Goal: Task Accomplishment & Management: Manage account settings

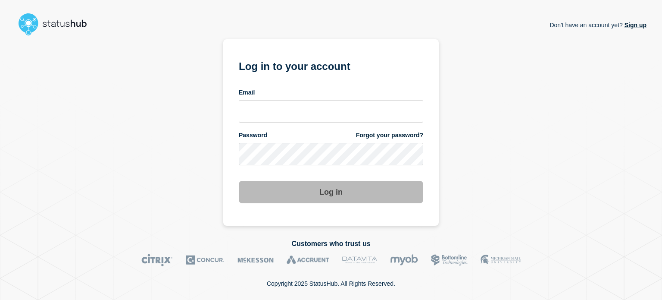
type input "[PERSON_NAME][EMAIL_ADDRESS][PERSON_NAME][DOMAIN_NAME]"
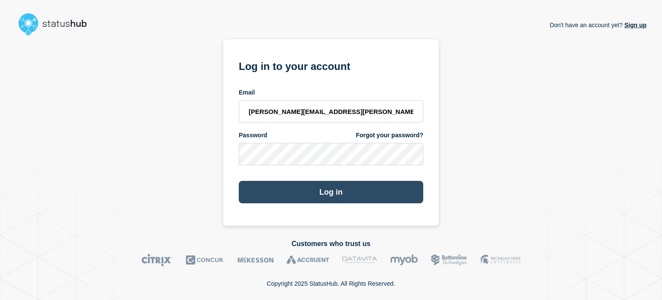
click at [284, 196] on button "Log in" at bounding box center [331, 192] width 185 height 22
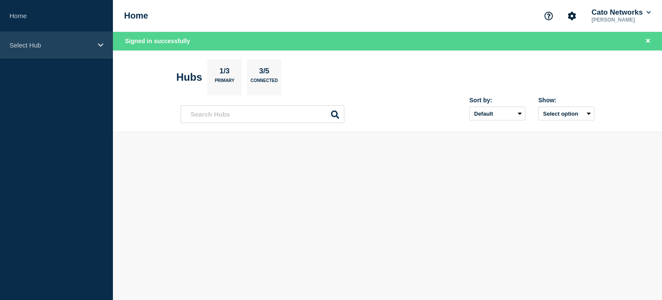
click at [50, 50] on div "Select Hub" at bounding box center [56, 45] width 113 height 26
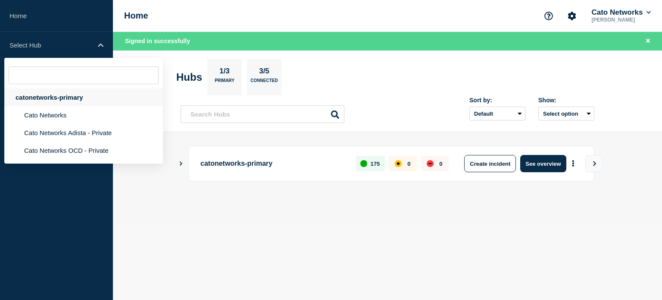
click at [43, 104] on div "catonetworks-primary" at bounding box center [83, 97] width 159 height 18
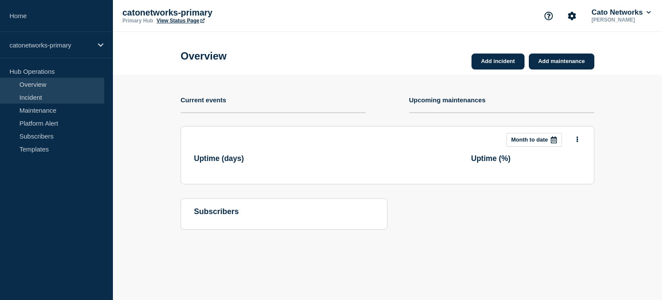
click at [42, 97] on link "Incident" at bounding box center [52, 97] width 104 height 13
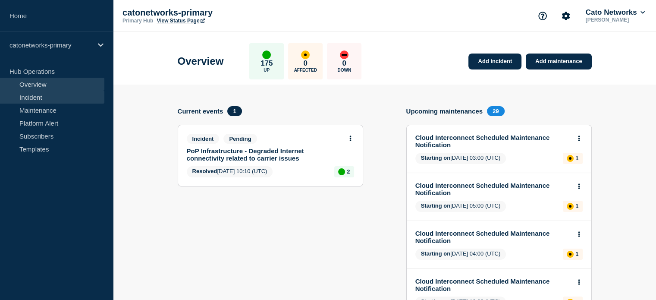
click at [55, 98] on link "Incident" at bounding box center [52, 97] width 104 height 13
click at [29, 96] on link "Incident" at bounding box center [52, 97] width 104 height 13
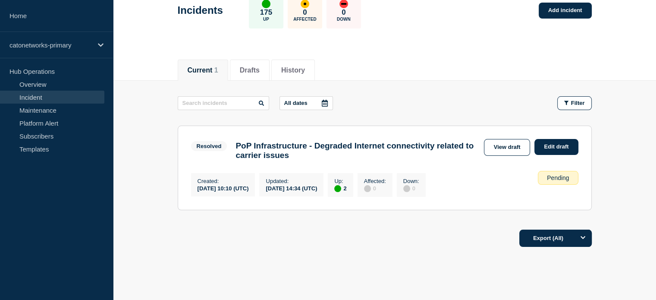
scroll to position [40, 0]
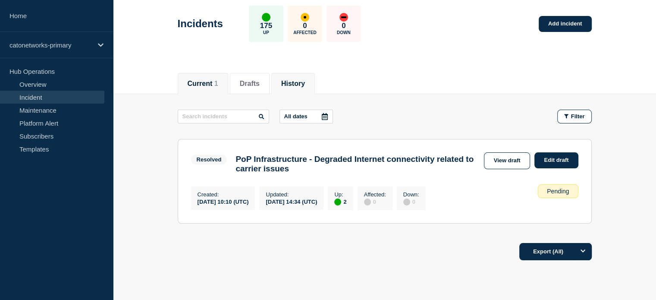
click at [292, 80] on button "History" at bounding box center [293, 84] width 24 height 8
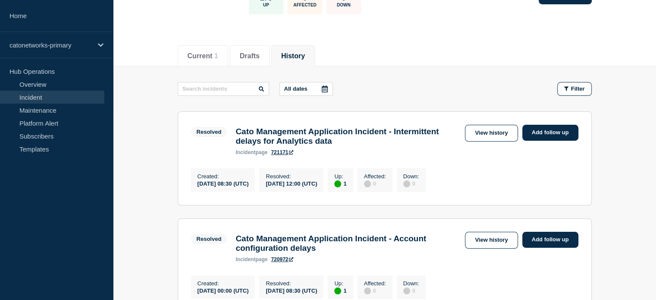
scroll to position [83, 0]
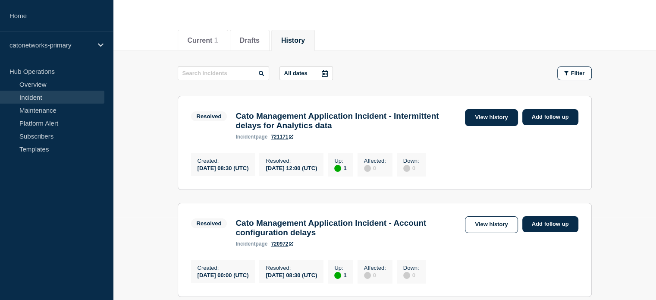
click at [478, 111] on link "View history" at bounding box center [491, 117] width 53 height 17
click at [483, 119] on link "View history" at bounding box center [491, 117] width 53 height 17
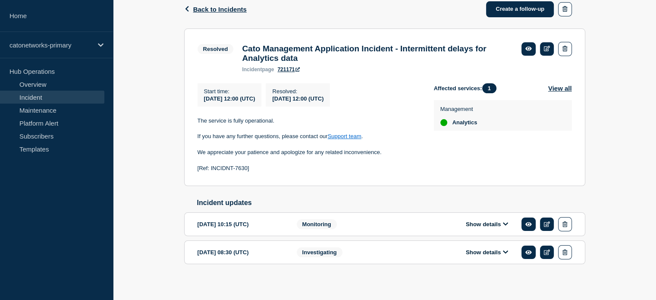
scroll to position [154, 0]
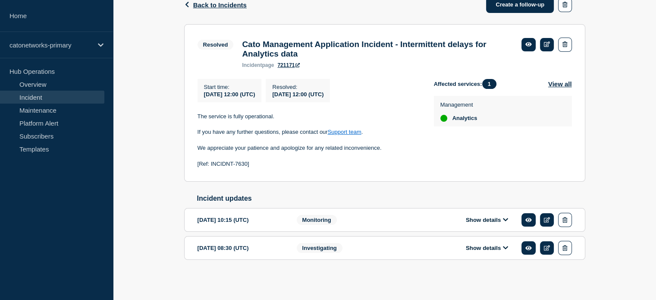
click at [344, 252] on div "Investigating" at bounding box center [349, 248] width 105 height 14
click at [476, 246] on button "Show details" at bounding box center [486, 247] width 47 height 7
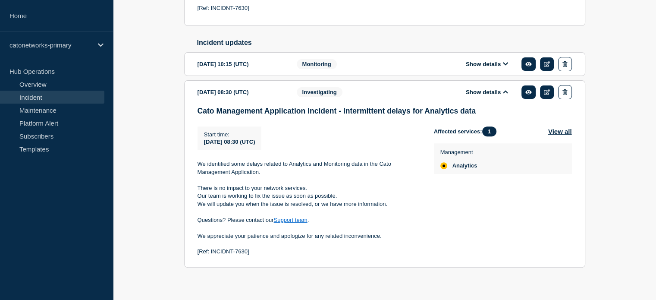
scroll to position [319, 0]
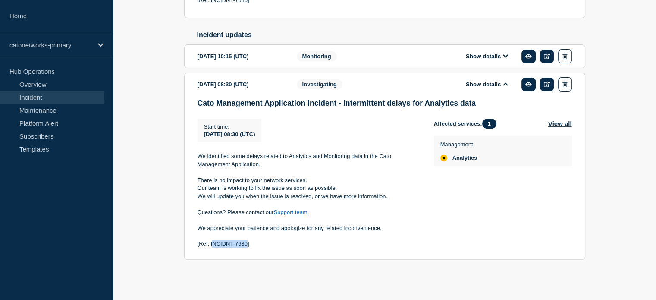
drag, startPoint x: 212, startPoint y: 245, endPoint x: 247, endPoint y: 243, distance: 35.0
click at [247, 243] on p "[Ref: INCIDNT-7630]" at bounding box center [309, 244] width 223 height 8
copy p "NCIDNT-7630"
click at [38, 96] on link "Incident" at bounding box center [52, 97] width 104 height 13
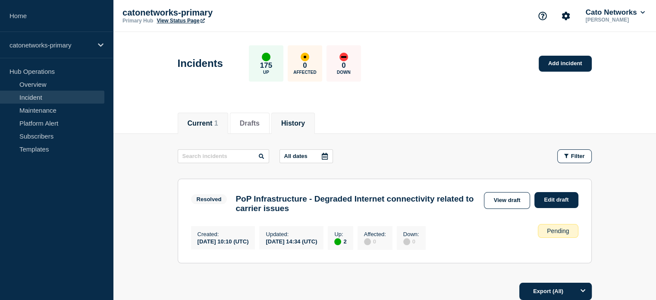
click at [294, 121] on button "History" at bounding box center [293, 123] width 24 height 8
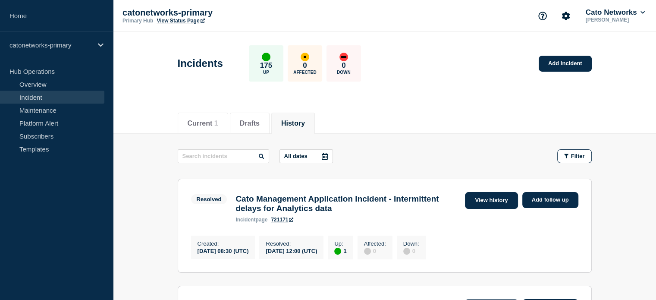
click at [495, 199] on link "View history" at bounding box center [491, 200] width 53 height 17
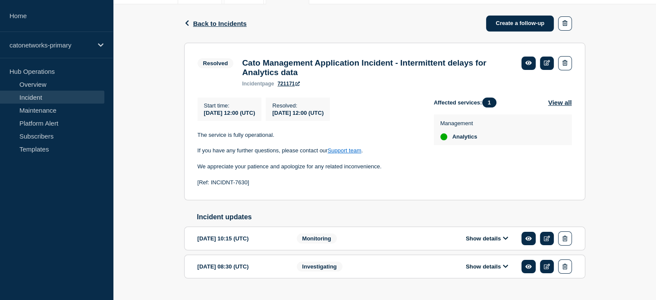
scroll to position [154, 0]
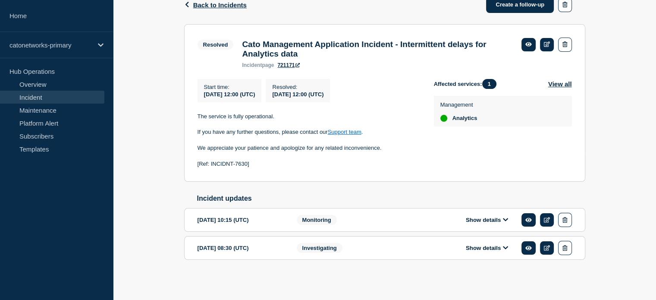
click at [492, 250] on button "Show details" at bounding box center [486, 247] width 47 height 7
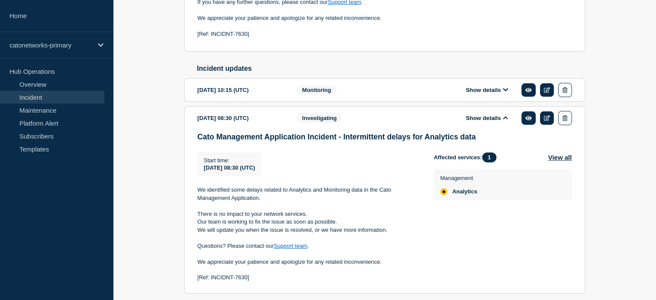
scroll to position [283, 0]
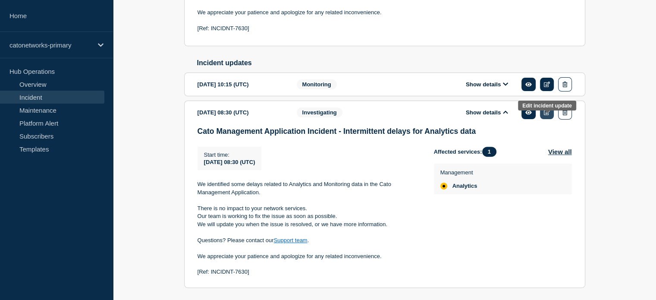
click at [545, 119] on link at bounding box center [547, 112] width 14 height 13
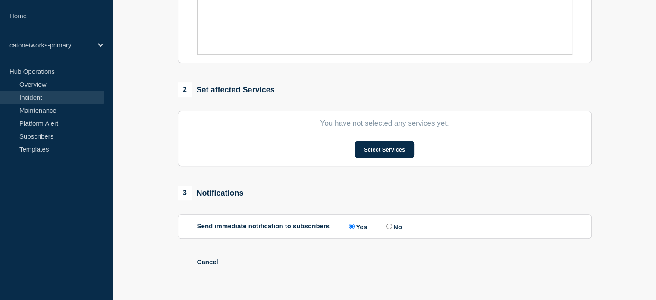
type input "Cato Management Application Incident - Intermittent delays for Analytics data"
type input "08:30"
select select "investigating"
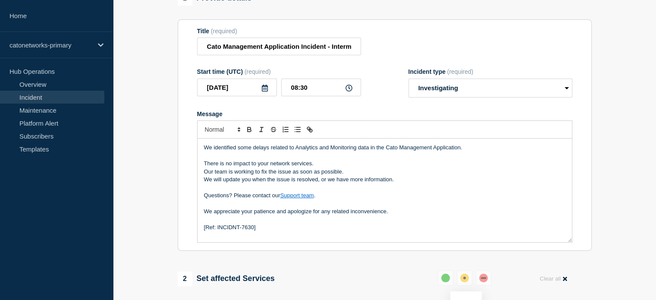
scroll to position [43, 0]
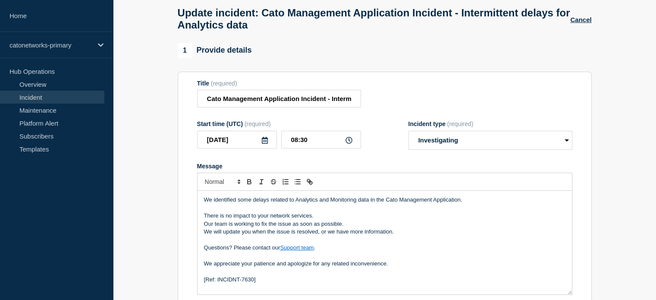
click at [64, 98] on link "Incident" at bounding box center [52, 97] width 104 height 13
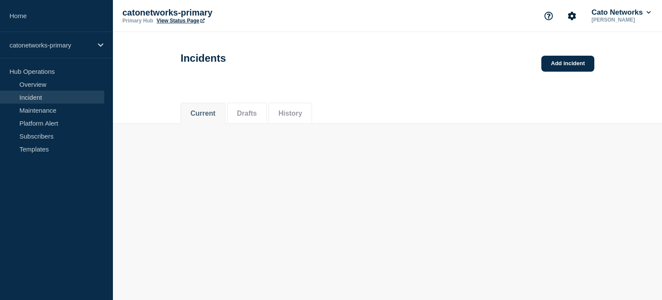
click at [302, 117] on button "History" at bounding box center [291, 114] width 24 height 8
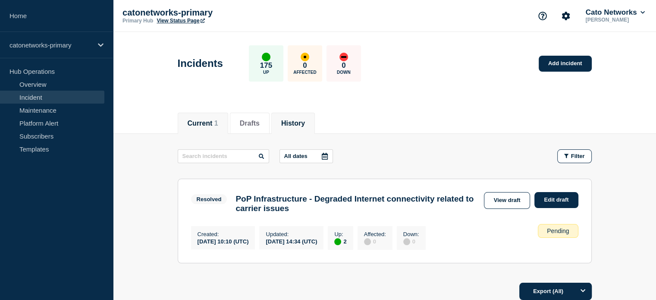
click at [303, 115] on li "History" at bounding box center [293, 123] width 44 height 21
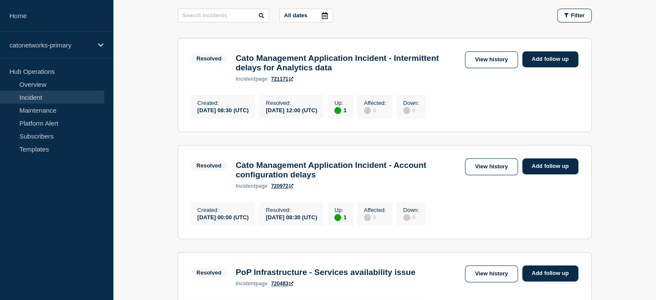
scroll to position [126, 0]
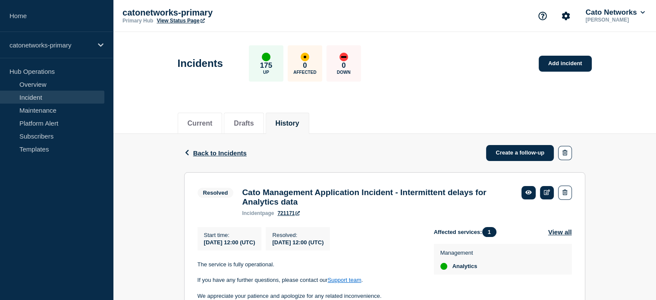
click at [33, 98] on link "Incident" at bounding box center [52, 97] width 104 height 13
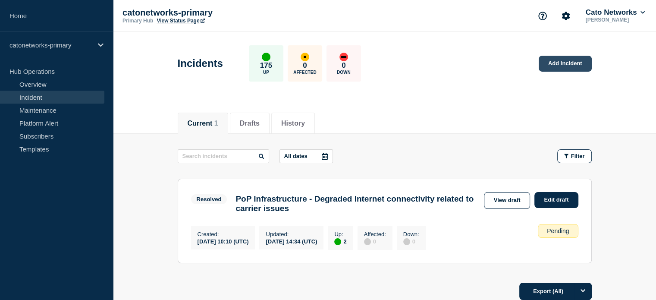
click at [557, 64] on link "Add incident" at bounding box center [565, 64] width 53 height 16
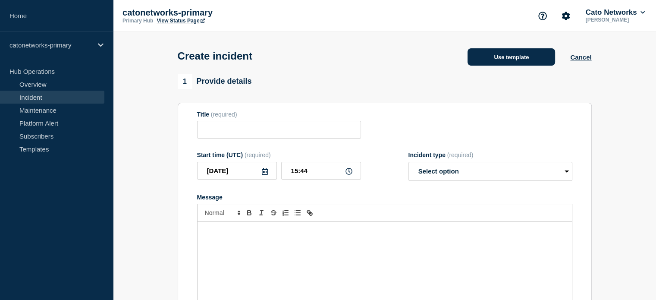
click at [481, 60] on button "Use template" at bounding box center [511, 56] width 88 height 17
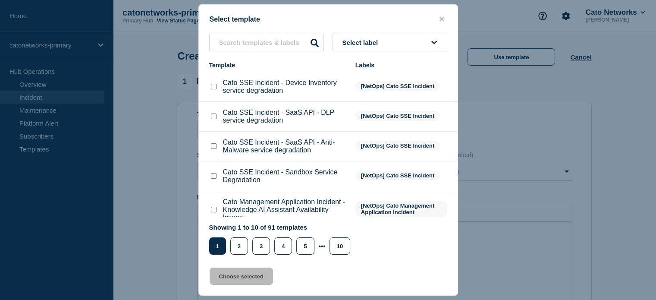
click at [372, 47] on button "Select label" at bounding box center [389, 43] width 115 height 18
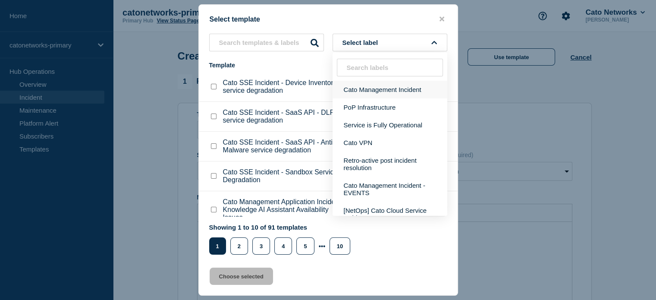
click at [367, 90] on button "Cato Management Incident" at bounding box center [389, 90] width 115 height 18
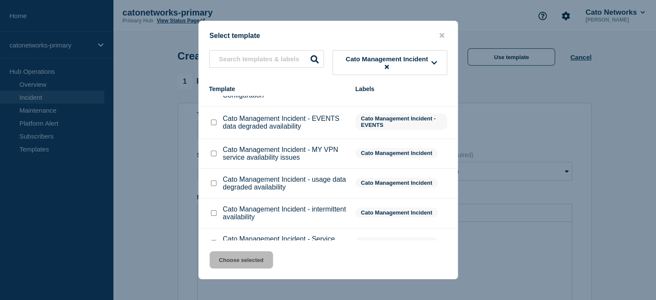
scroll to position [105, 0]
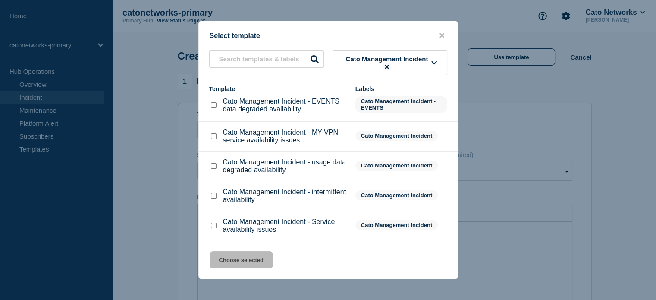
click at [386, 65] on icon at bounding box center [387, 67] width 4 height 6
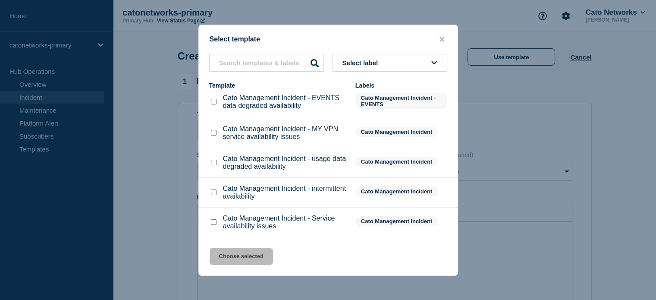
click at [382, 65] on span "Select label" at bounding box center [361, 62] width 39 height 7
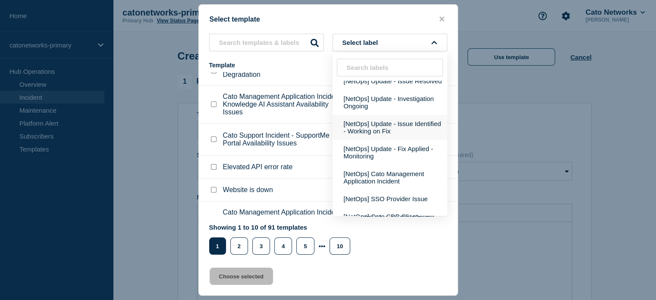
scroll to position [172, 0]
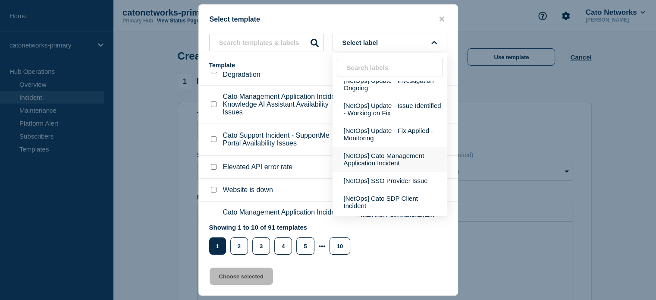
click at [392, 171] on button "[NetOps] Cato Management Application Incident" at bounding box center [389, 159] width 115 height 25
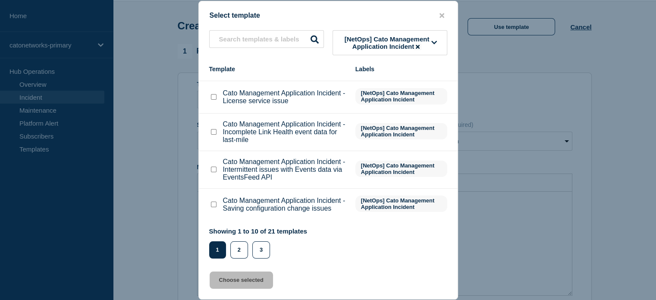
scroll to position [43, 0]
click at [247, 248] on button "2" at bounding box center [239, 249] width 18 height 17
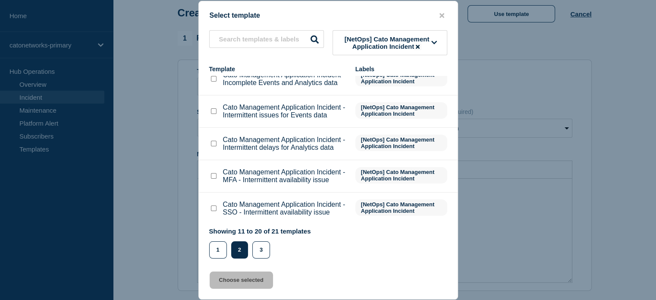
scroll to position [186, 0]
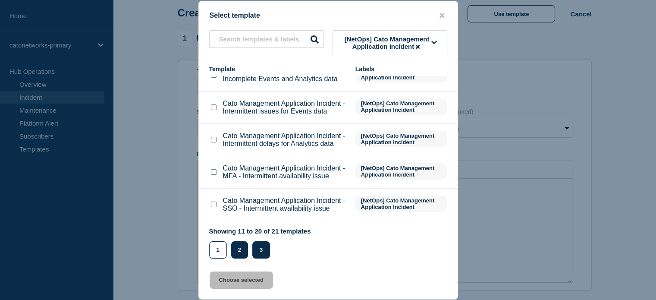
click at [264, 247] on button "3" at bounding box center [261, 249] width 18 height 17
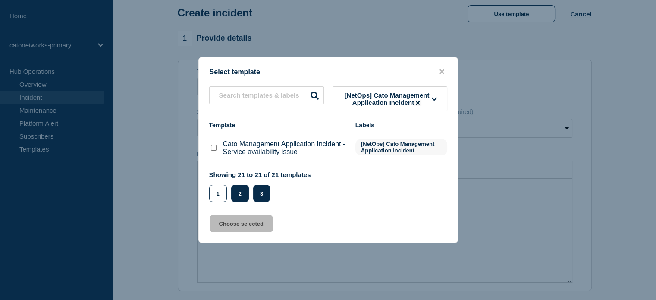
click at [238, 197] on button "2" at bounding box center [240, 193] width 18 height 17
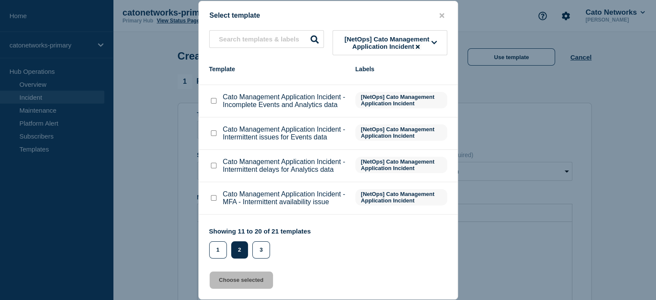
scroll to position [172, 0]
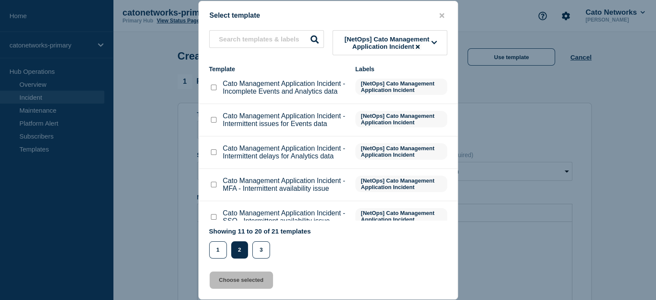
click at [216, 151] on input "Cato Management Application Incident - Intermittent delays for Analytics data c…" at bounding box center [214, 152] width 6 height 6
checkbox input "true"
click at [235, 281] on button "Choose selected" at bounding box center [241, 279] width 63 height 17
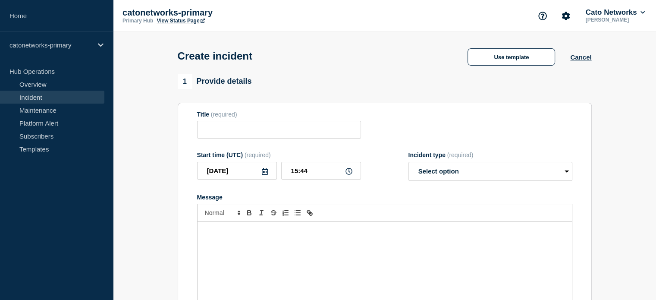
type input "Cato Management Application Incident - Intermittent delays for Analytics data"
select select "investigating"
radio input "false"
radio input "true"
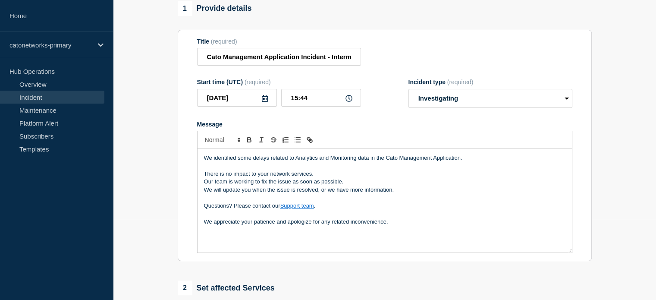
scroll to position [86, 0]
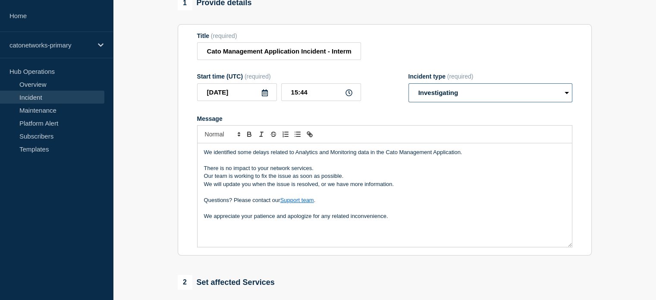
click at [441, 93] on select "Select option Investigating Identified Monitoring" at bounding box center [490, 92] width 164 height 19
drag, startPoint x: 300, startPoint y: 94, endPoint x: 308, endPoint y: 92, distance: 8.4
click at [308, 92] on input "15:44" at bounding box center [321, 92] width 80 height 18
type input "15:12"
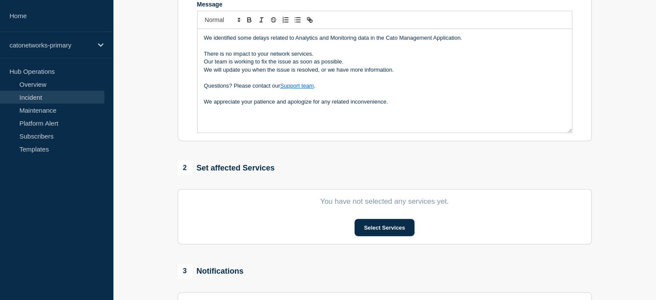
scroll to position [216, 0]
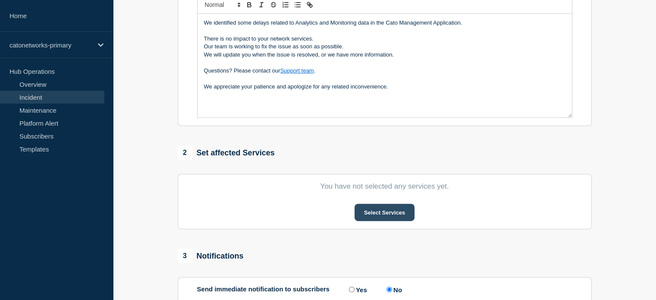
click at [360, 210] on button "Select Services" at bounding box center [384, 212] width 60 height 17
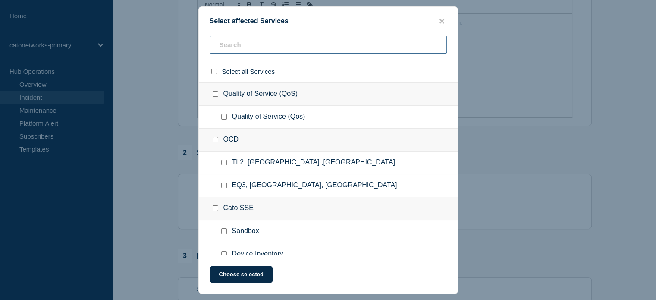
click at [257, 43] on input "text" at bounding box center [328, 45] width 237 height 18
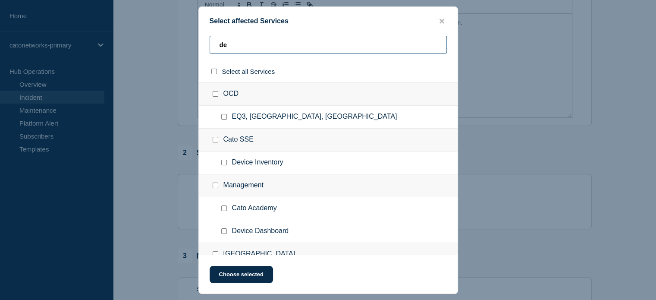
type input "dem"
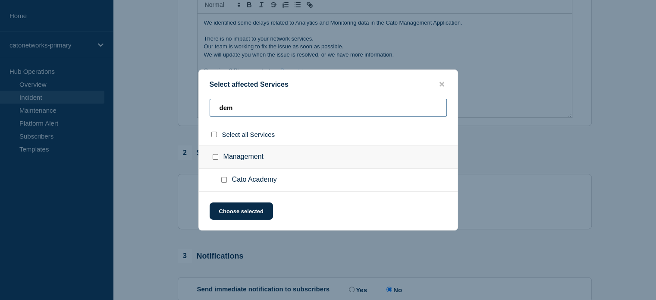
drag, startPoint x: 233, startPoint y: 111, endPoint x: 198, endPoint y: 108, distance: 35.0
click at [198, 108] on div "Select affected Services dem Select all Services Management Cato Academy Choose…" at bounding box center [328, 149] width 260 height 161
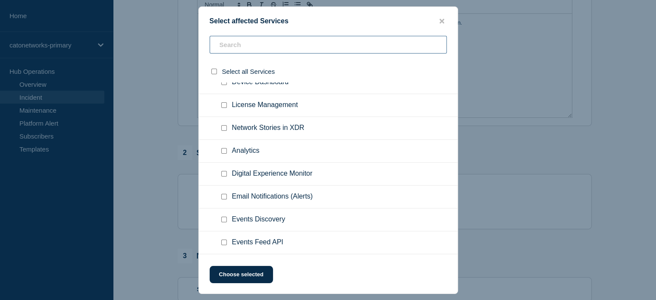
scroll to position [690, 0]
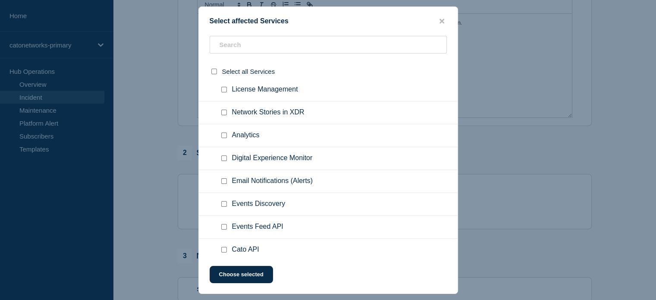
click at [222, 156] on input "Digital Experience Monitor checkbox" at bounding box center [224, 158] width 6 height 6
checkbox input "true"
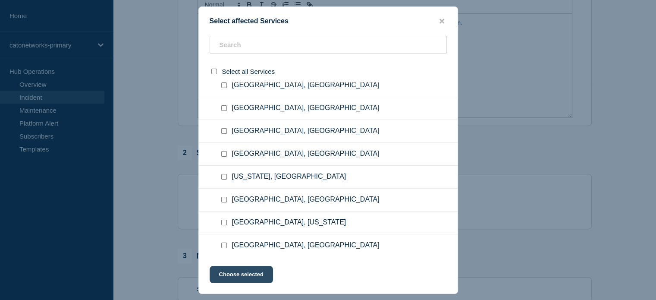
scroll to position [1596, 0]
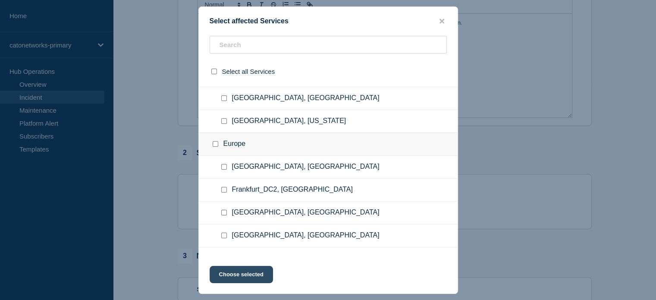
click at [235, 276] on button "Choose selected" at bounding box center [241, 274] width 63 height 17
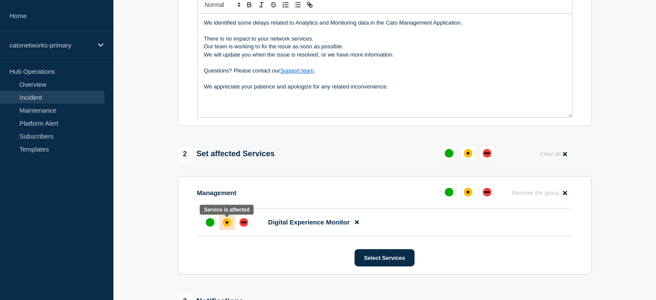
click at [224, 226] on div "affected" at bounding box center [227, 222] width 9 height 9
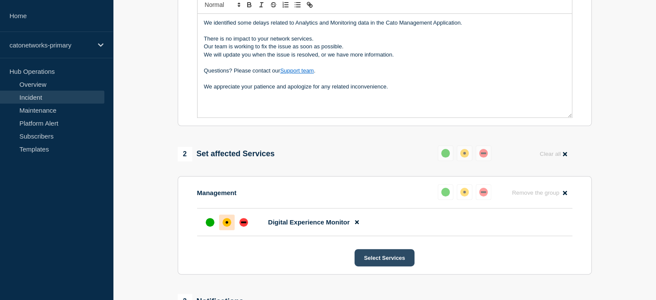
click at [387, 258] on button "Select Services" at bounding box center [384, 257] width 60 height 17
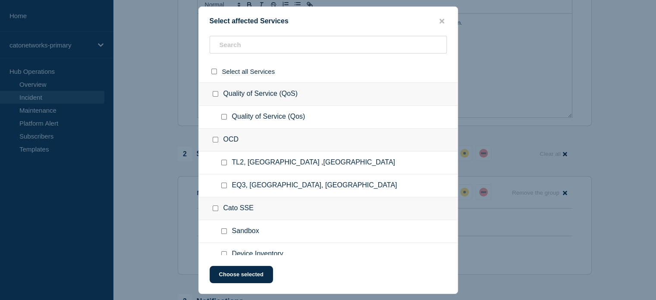
click at [439, 17] on button "close button" at bounding box center [442, 21] width 10 height 8
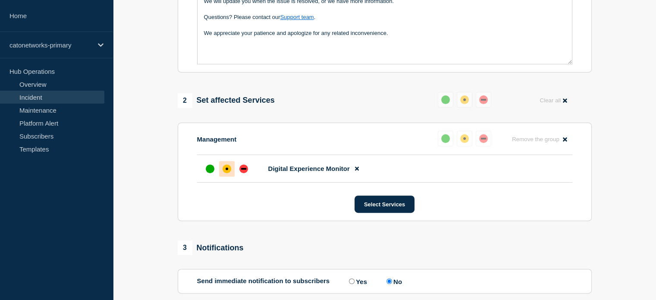
scroll to position [358, 0]
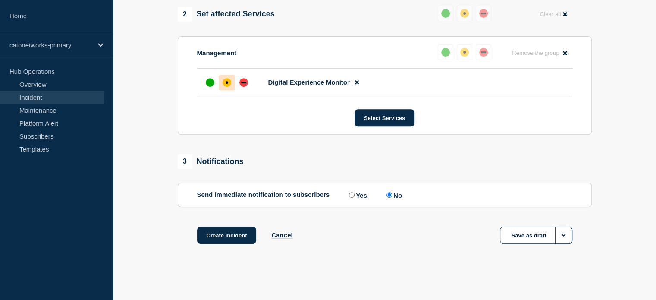
click at [353, 194] on input "Yes" at bounding box center [352, 195] width 6 height 6
radio input "true"
radio input "false"
click at [214, 237] on button "Create incident" at bounding box center [227, 234] width 60 height 17
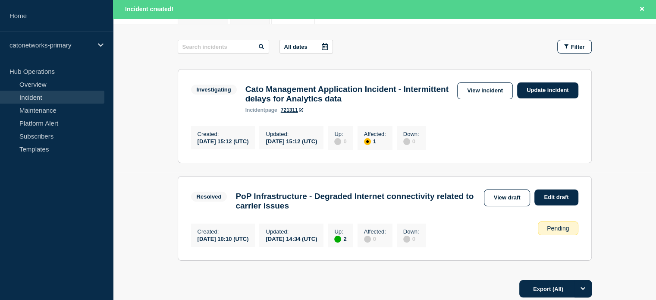
scroll to position [129, 0]
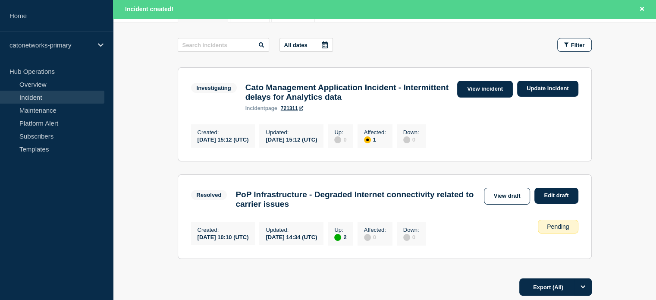
click at [496, 89] on link "View incident" at bounding box center [485, 89] width 56 height 17
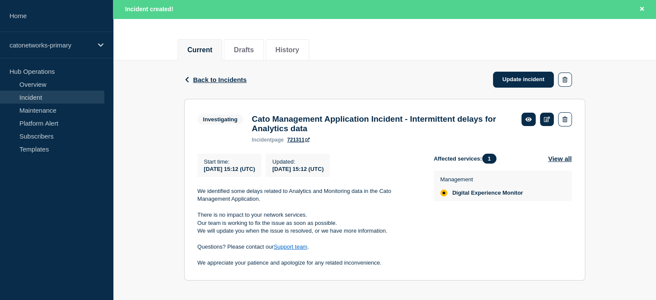
scroll to position [103, 0]
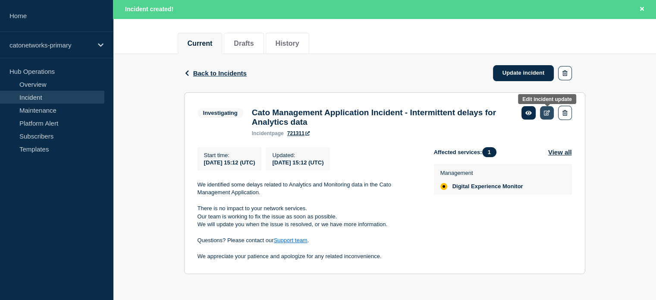
click at [548, 110] on icon at bounding box center [547, 113] width 6 height 6
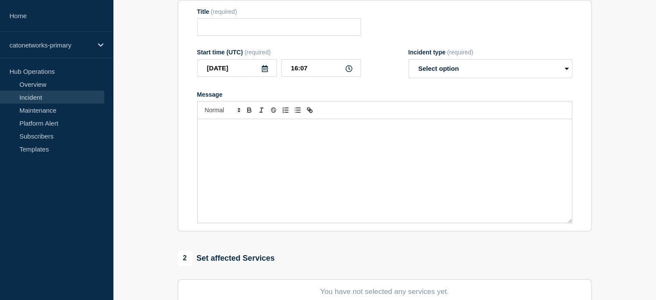
type input "Cato Management Application Incident - Intermittent delays for Analytics data"
type input "15:12"
select select "investigating"
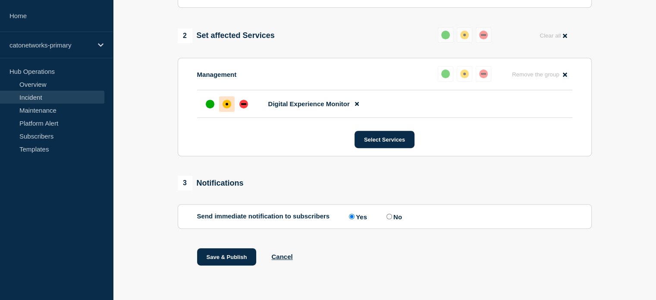
scroll to position [345, 0]
click at [392, 216] on input "No" at bounding box center [389, 216] width 6 height 6
radio input "true"
radio input "false"
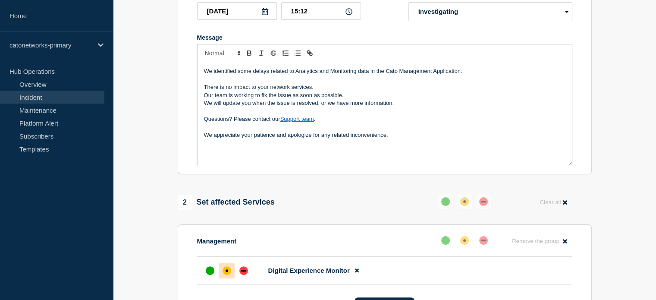
scroll to position [172, 0]
click at [371, 152] on div "We identified some delays related to Analytics and Monitoring data in the Cato …" at bounding box center [385, 112] width 374 height 103
click at [397, 138] on p "We appreciate your patience and apologize for any related inconvenience." at bounding box center [384, 134] width 361 height 8
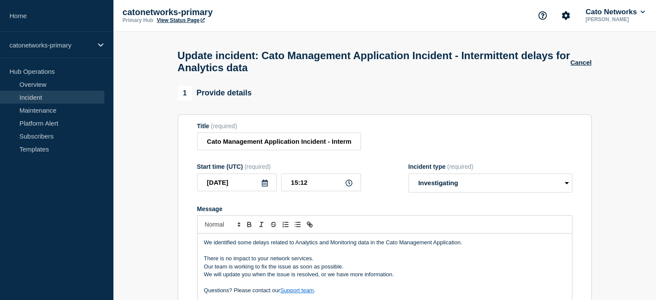
scroll to position [0, 0]
click at [276, 71] on h1 "Update incident: Cato Management Application Incident - Intermittent delays for…" at bounding box center [374, 62] width 393 height 24
click at [270, 148] on input "Cato Management Application Incident - Intermittent delays for Analytics data" at bounding box center [279, 142] width 164 height 18
drag, startPoint x: 335, startPoint y: 145, endPoint x: 378, endPoint y: 146, distance: 42.7
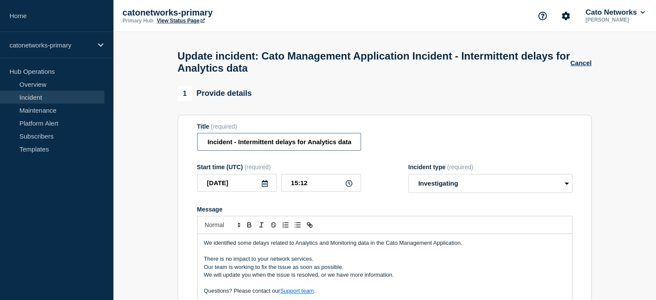
click at [378, 146] on div "Title (required) Cato Management Application Incident - Intermittent delays for…" at bounding box center [384, 137] width 375 height 28
click at [270, 145] on input "Cato Management Application Incident - Intermittent delays for Analytics data" at bounding box center [279, 142] width 164 height 18
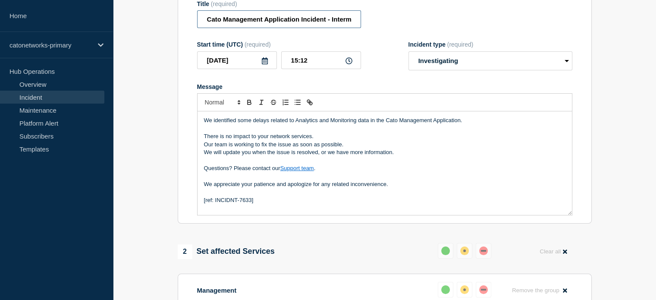
scroll to position [129, 0]
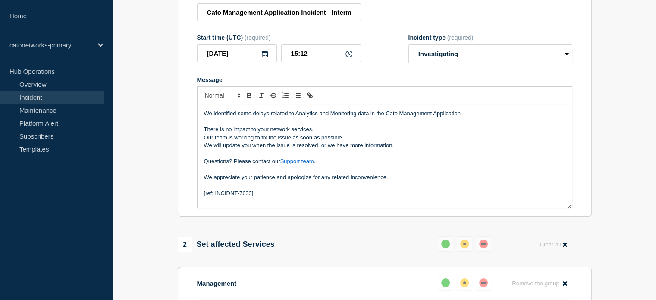
click at [370, 133] on p "There is no impact to your network services." at bounding box center [384, 129] width 361 height 8
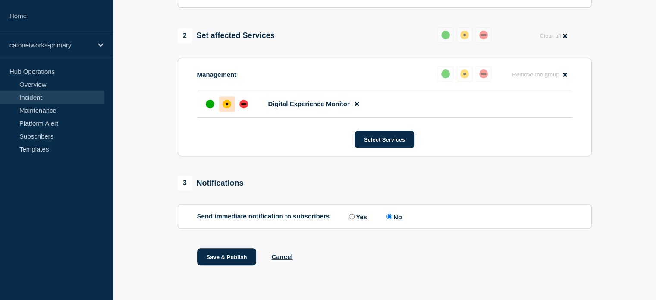
scroll to position [345, 0]
click at [238, 257] on button "Save & Publish" at bounding box center [227, 256] width 60 height 17
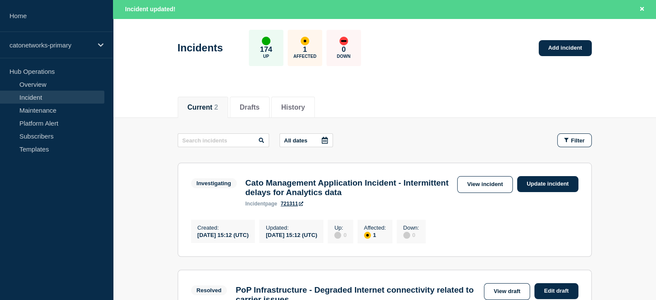
scroll to position [86, 0]
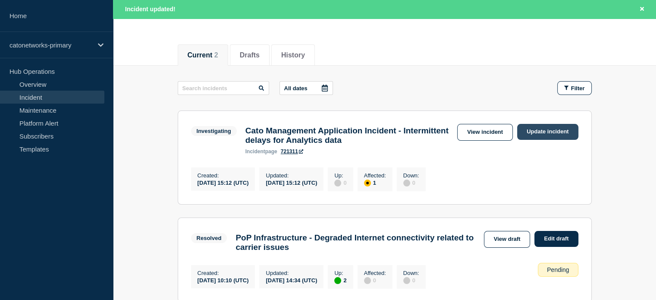
click at [544, 132] on link "Update incident" at bounding box center [547, 132] width 61 height 16
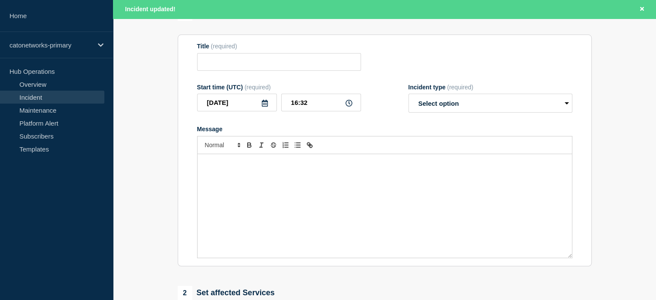
type input "Cato Management Application Incident - Intermittent delays for Analytics data"
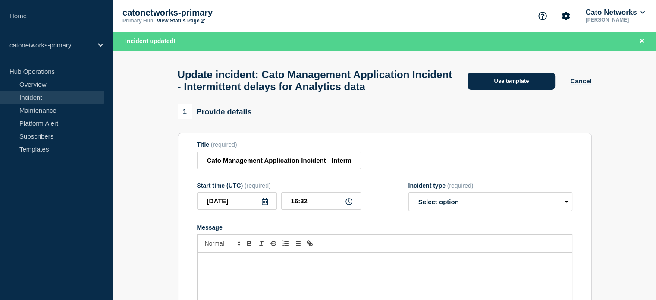
click at [485, 82] on button "Use template" at bounding box center [511, 80] width 88 height 17
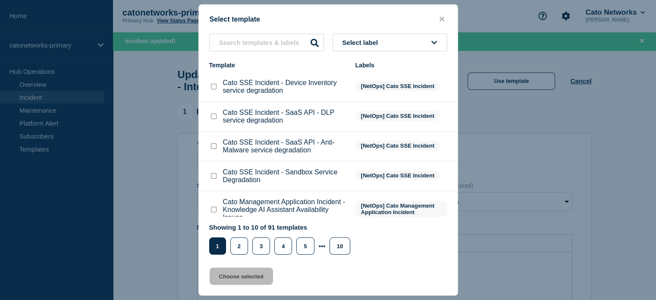
click at [351, 43] on span "Select label" at bounding box center [361, 42] width 39 height 7
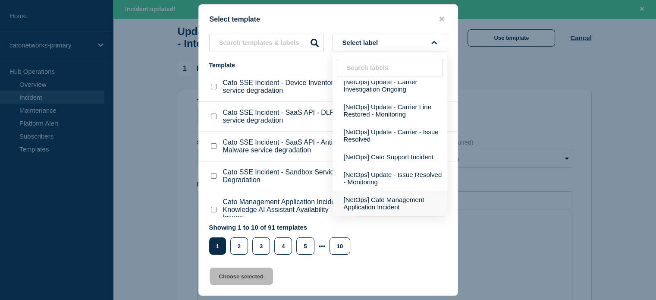
scroll to position [86, 0]
click at [383, 200] on button "[NetOps] Cato Management Application Incident" at bounding box center [389, 203] width 115 height 25
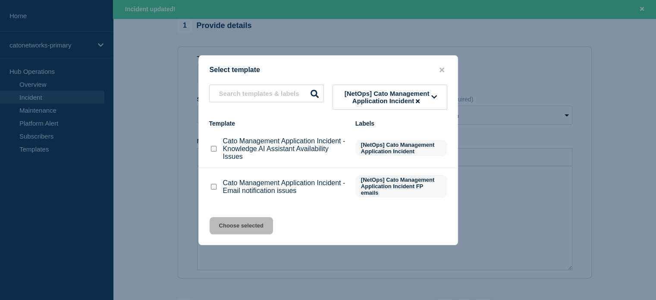
click at [369, 103] on span "[NetOps] Cato Management Application Incident" at bounding box center [386, 97] width 89 height 15
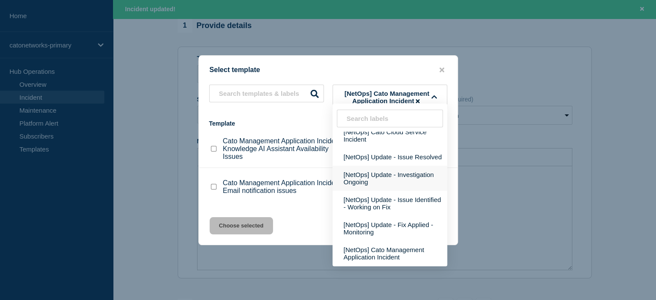
scroll to position [172, 0]
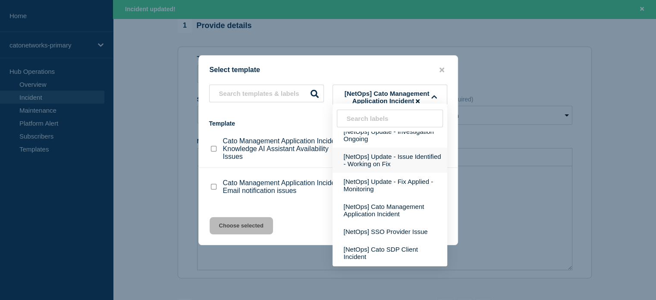
click at [376, 171] on button "[NetOps] Update - Issue Identified - Working on Fix" at bounding box center [389, 159] width 115 height 25
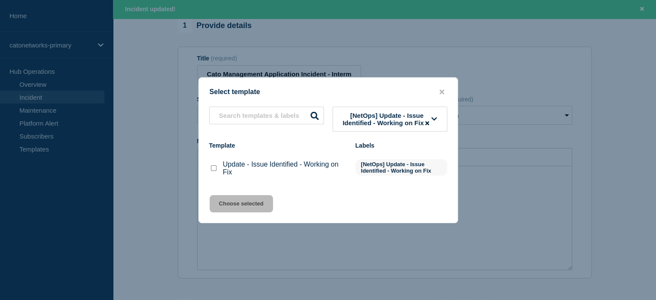
click at [215, 171] on input "Update - Issue Identified - Working on Fix checkbox" at bounding box center [214, 168] width 6 height 6
checkbox input "true"
click at [235, 207] on button "Choose selected" at bounding box center [241, 203] width 63 height 17
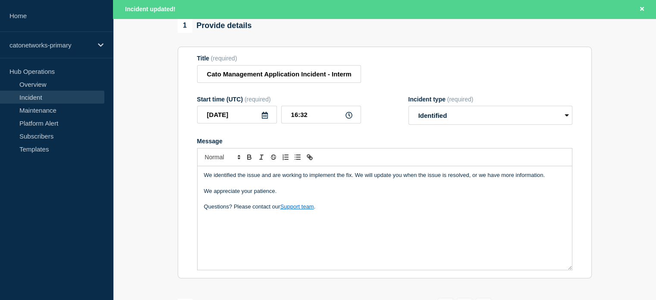
select select "identified"
radio input "false"
radio input "true"
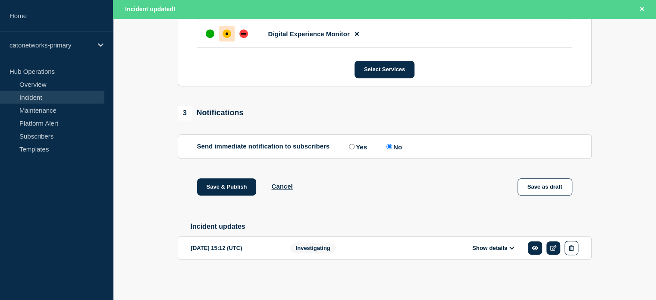
scroll to position [445, 0]
click at [351, 148] on input "Yes" at bounding box center [352, 147] width 6 height 6
radio input "true"
radio input "false"
click at [487, 251] on button "Show details" at bounding box center [493, 247] width 47 height 7
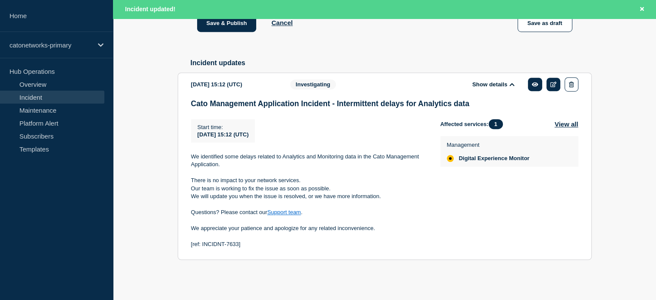
scroll to position [614, 0]
drag, startPoint x: 243, startPoint y: 245, endPoint x: 190, endPoint y: 245, distance: 53.5
click at [190, 245] on section "2025-09-22 15:12 (UTC) Show details Investigating Cato Management Application I…" at bounding box center [385, 165] width 414 height 187
copy p "[ref: INCIDNT-7633]"
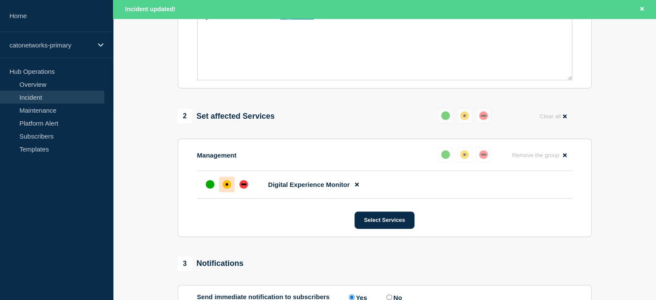
scroll to position [226, 0]
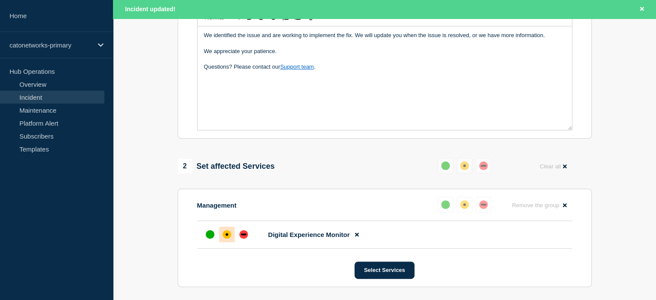
click at [249, 111] on div "We identified the issue and are working to implement the fix. We will update yo…" at bounding box center [385, 77] width 374 height 103
click at [326, 98] on div "We identified the issue and are working to implement the fix. We will update yo…" at bounding box center [385, 77] width 374 height 103
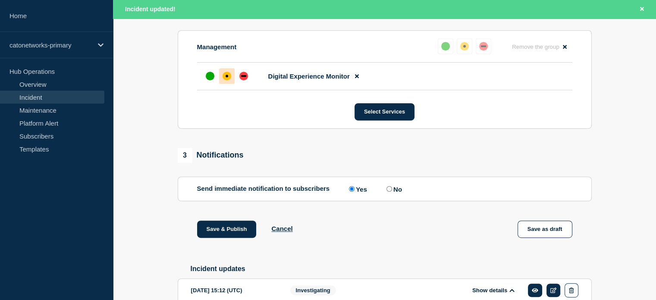
scroll to position [442, 0]
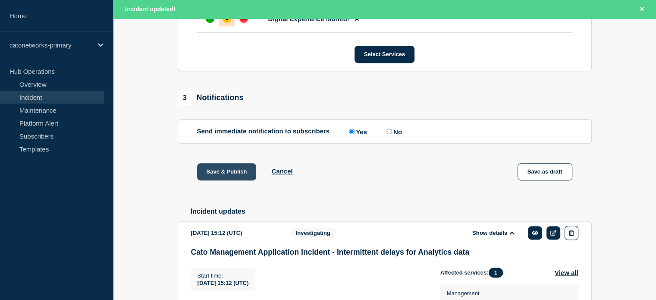
click at [236, 180] on button "Save & Publish" at bounding box center [227, 171] width 60 height 17
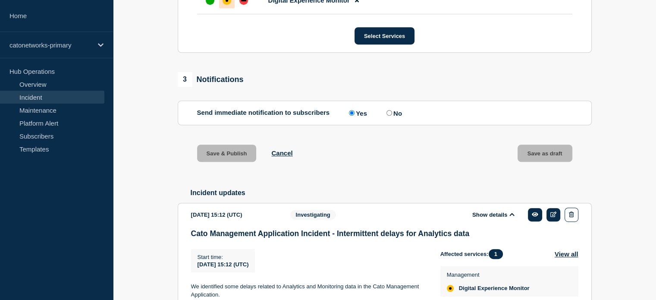
scroll to position [423, 0]
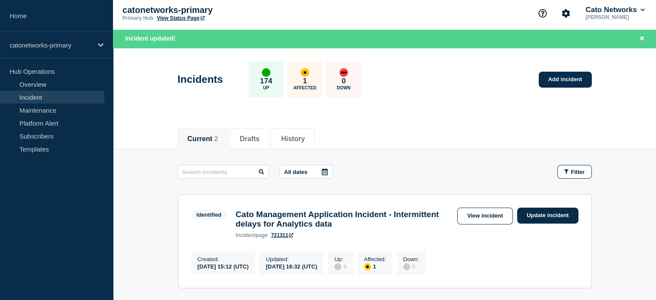
scroll to position [86, 0]
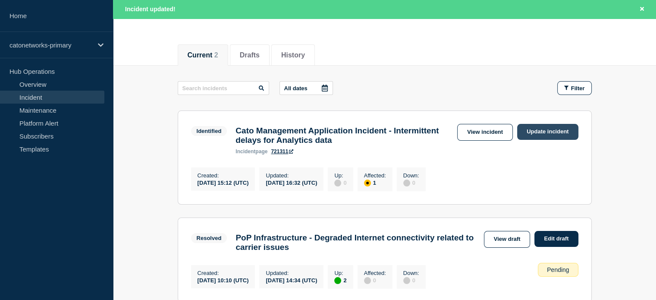
click at [533, 130] on link "Update incident" at bounding box center [547, 132] width 61 height 16
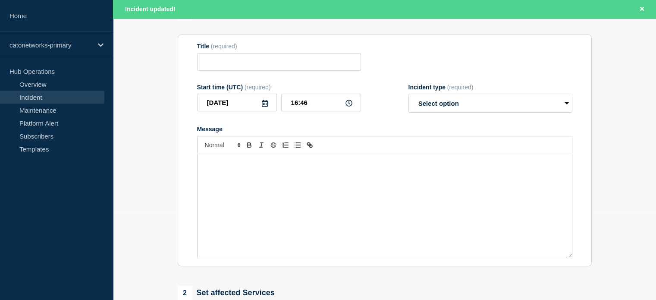
type input "Cato Management Application Incident - Intermittent delays for Analytics data"
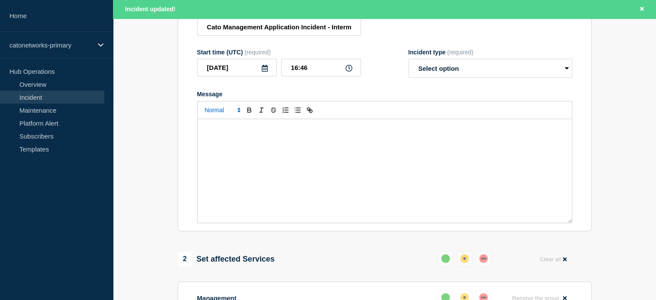
scroll to position [129, 0]
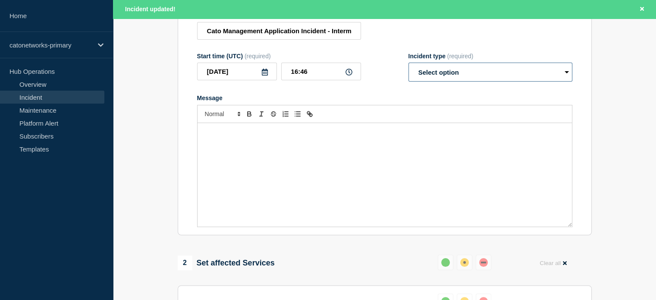
click at [426, 75] on select "Select option Investigating Identified Monitoring Resolved" at bounding box center [490, 72] width 164 height 19
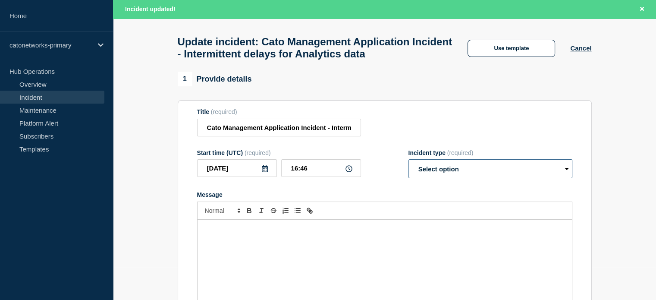
scroll to position [0, 0]
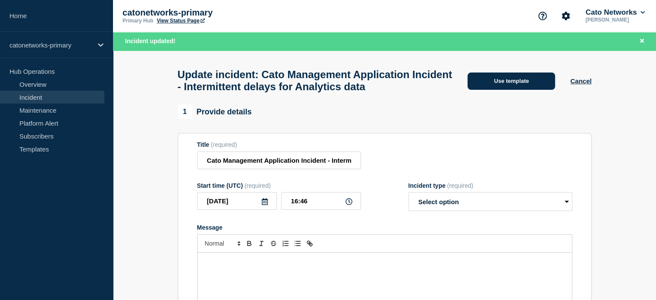
click at [495, 75] on button "Use template" at bounding box center [511, 80] width 88 height 17
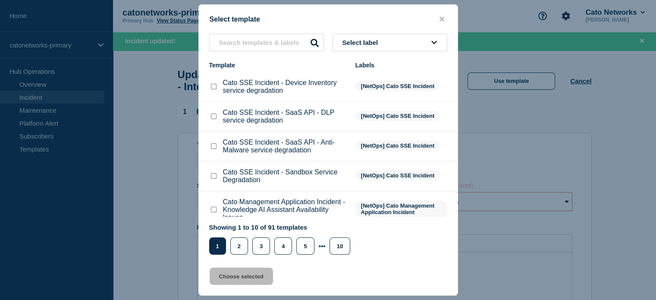
click at [362, 138] on li "Cato SSE Incident - SaaS API - Anti-Malware service degradation [NetOps] Cato S…" at bounding box center [328, 147] width 259 height 30
click at [344, 53] on div "Select label Template Labels Cato SSE Incident - Device Inventory service degra…" at bounding box center [328, 144] width 259 height 221
click at [347, 44] on span "Select label" at bounding box center [361, 42] width 39 height 7
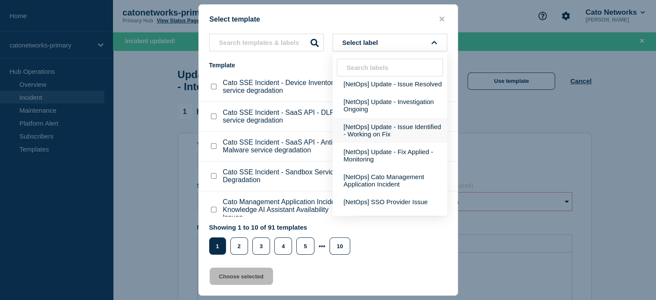
scroll to position [172, 0]
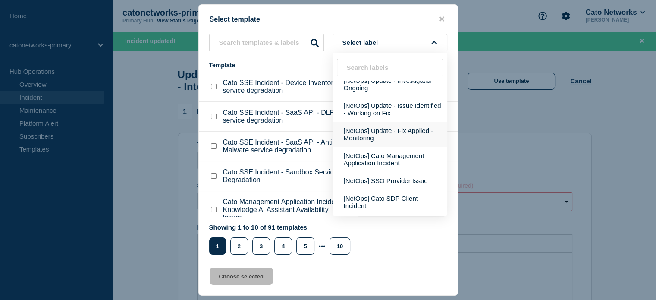
click at [362, 144] on button "[NetOps] Update - Fix Applied - Monitoring" at bounding box center [389, 134] width 115 height 25
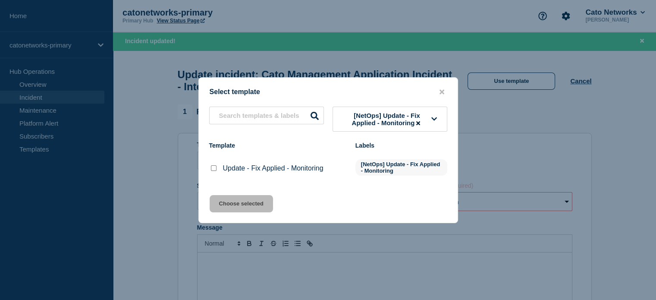
click at [213, 171] on input "Update - Fix Applied - Monitoring checkbox" at bounding box center [214, 168] width 6 height 6
checkbox input "true"
click at [234, 206] on button "Choose selected" at bounding box center [241, 203] width 63 height 17
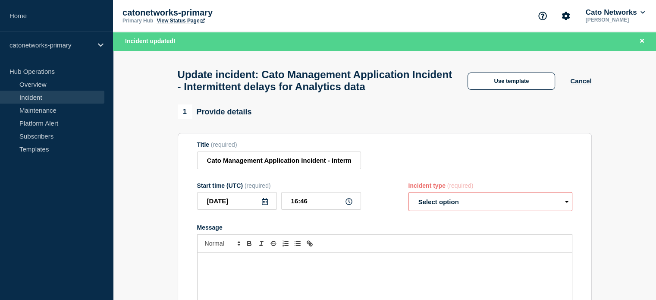
select select "monitoring"
radio input "false"
radio input "true"
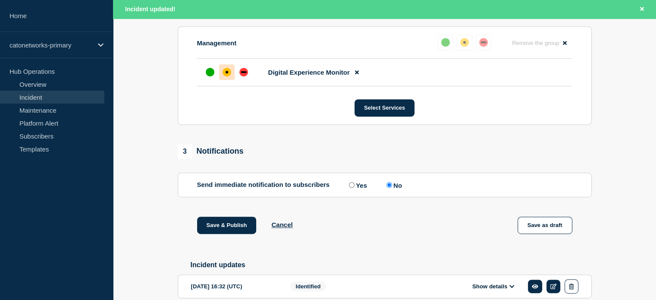
scroll to position [477, 0]
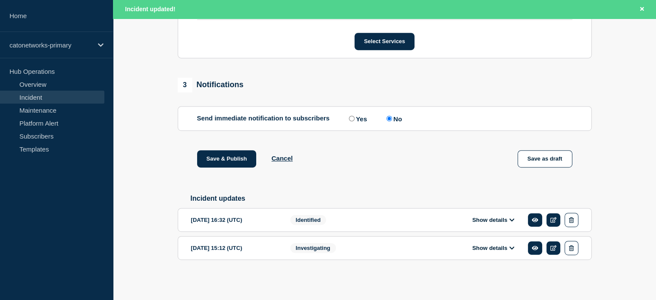
click at [485, 217] on button "Show details" at bounding box center [493, 219] width 47 height 7
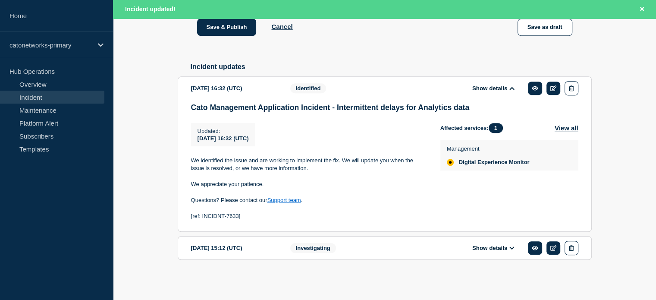
scroll to position [610, 0]
drag, startPoint x: 251, startPoint y: 219, endPoint x: 188, endPoint y: 219, distance: 63.8
click at [188, 219] on section "2025-09-22 16:32 (UTC) Show details Identified Cato Management Application Inci…" at bounding box center [385, 153] width 414 height 155
copy p "[ref: INCIDNT-7633]"
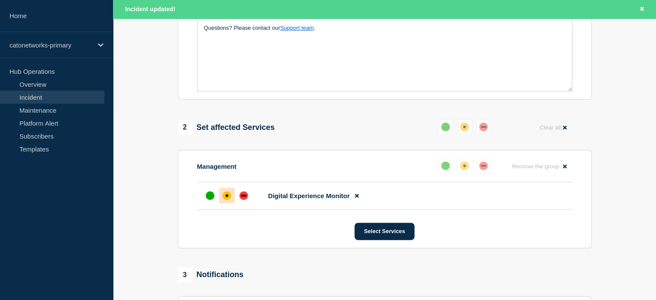
scroll to position [135, 0]
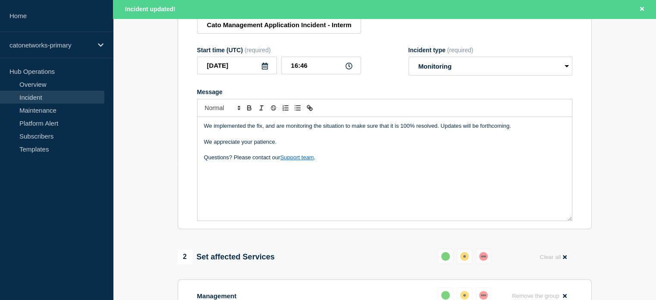
click at [230, 201] on div "We implemented the fix, and are monitoring the situation to make sure that it i…" at bounding box center [385, 168] width 374 height 103
click at [334, 161] on p "Questions? Please contact our Support team ." at bounding box center [384, 158] width 361 height 8
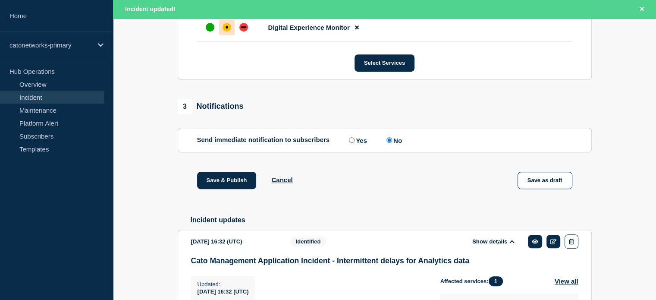
scroll to position [437, 0]
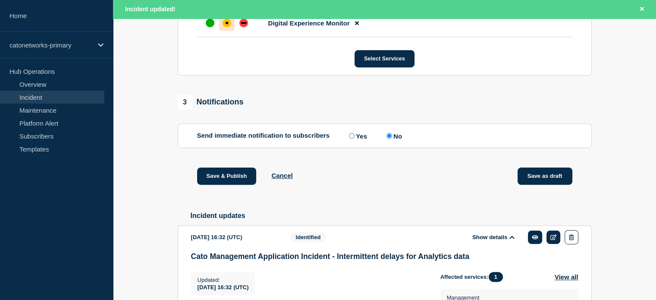
click at [528, 185] on button "Save as draft" at bounding box center [544, 175] width 55 height 17
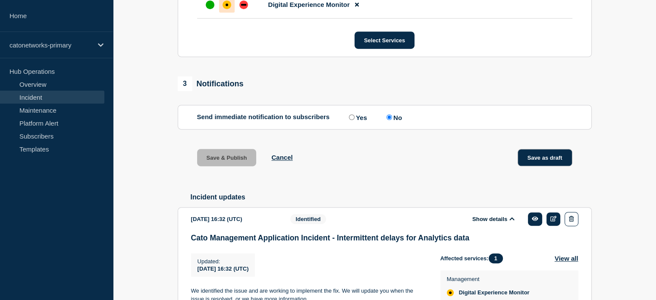
scroll to position [419, 0]
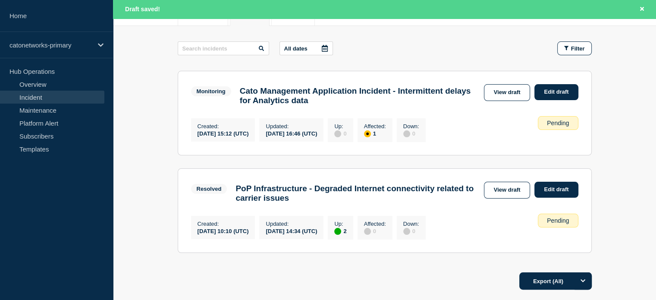
scroll to position [129, 0]
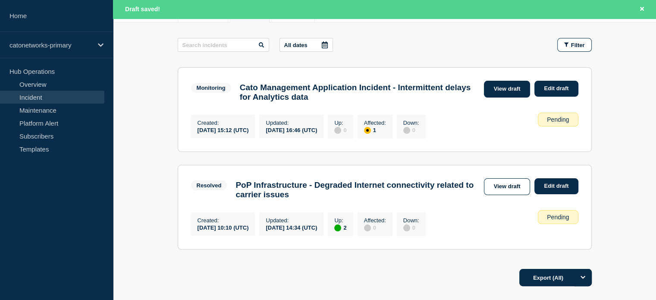
click at [499, 86] on link "View draft" at bounding box center [507, 89] width 47 height 17
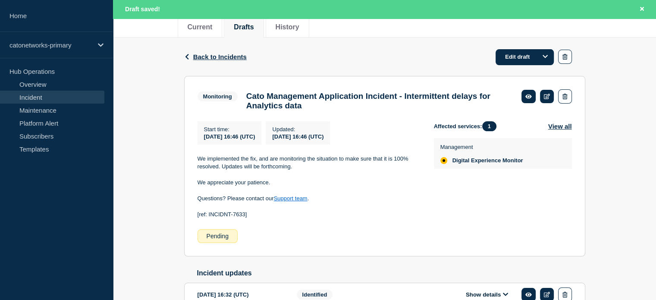
scroll to position [129, 0]
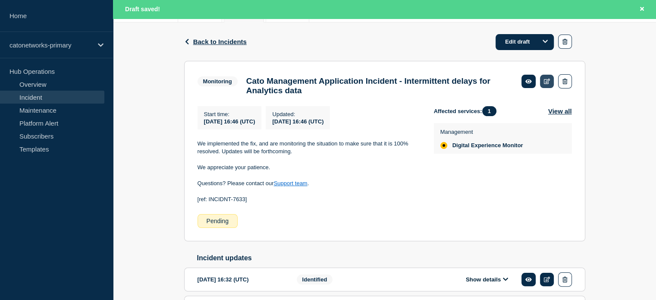
click at [547, 76] on link at bounding box center [547, 81] width 14 height 13
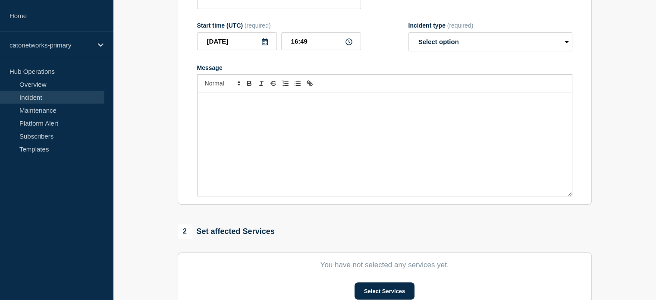
type input "Cato Management Application Incident - Intermittent delays for Analytics data"
type input "16:46"
select select "monitoring"
radio input "false"
radio input "true"
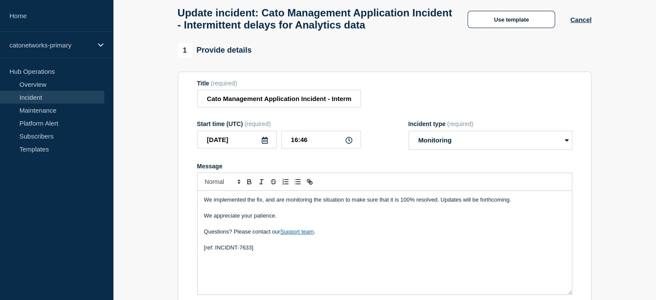
scroll to position [129, 0]
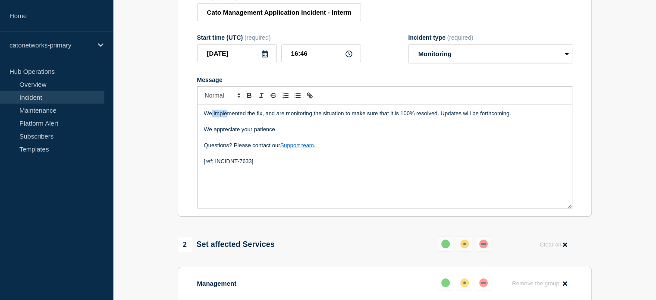
drag, startPoint x: 212, startPoint y: 120, endPoint x: 227, endPoint y: 123, distance: 15.0
click at [227, 117] on p "We implemented the fix, and are monitoring the situation to make sure that it i…" at bounding box center [384, 114] width 361 height 8
click at [221, 117] on p "We implemented the fix, and are monitoring the situation to make sure that it i…" at bounding box center [384, 114] width 361 height 8
click at [213, 117] on p "We implemented the fix, and are monitoring the situation to make sure that it i…" at bounding box center [384, 114] width 361 height 8
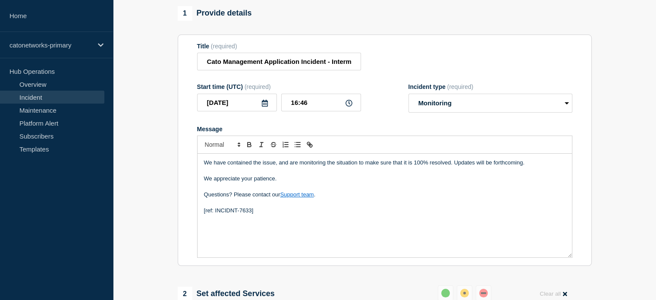
scroll to position [43, 0]
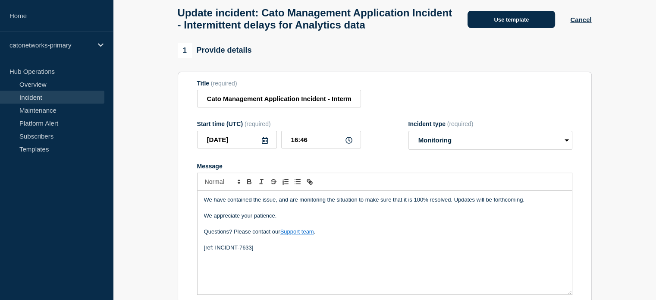
click at [478, 19] on button "Use template" at bounding box center [511, 19] width 88 height 17
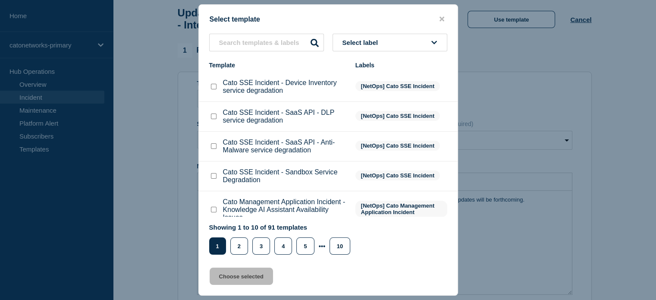
click at [387, 41] on button "Select label" at bounding box center [389, 43] width 115 height 18
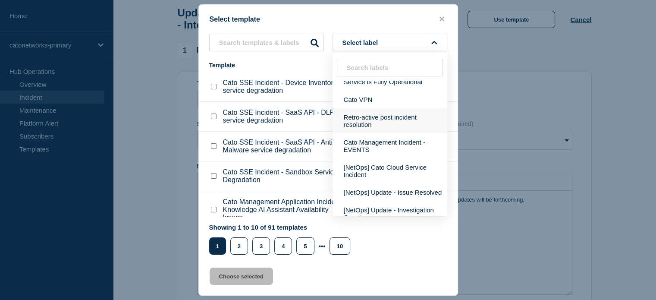
scroll to position [129, 0]
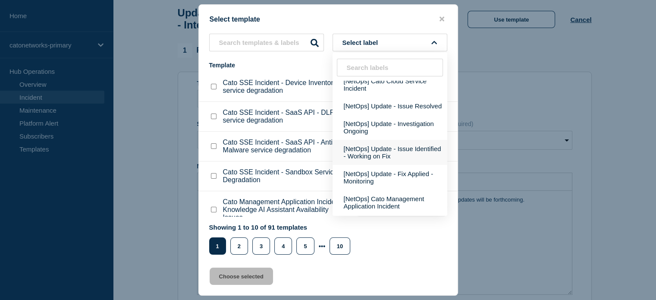
click at [386, 164] on button "[NetOps] Update - Issue Identified - Working on Fix" at bounding box center [389, 152] width 115 height 25
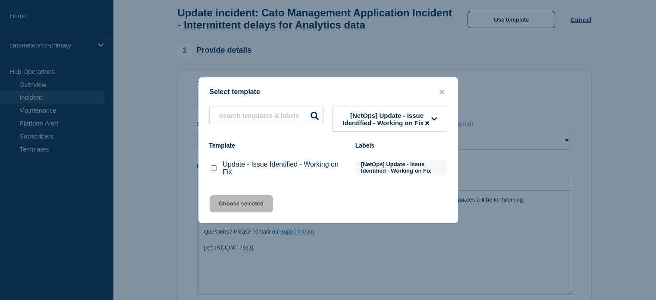
click at [219, 176] on div "Update - Issue Identified - Working on Fix" at bounding box center [278, 168] width 138 height 16
click at [214, 171] on input "Update - Issue Identified - Working on Fix checkbox" at bounding box center [214, 168] width 6 height 6
checkbox input "true"
click at [232, 207] on button "Choose selected" at bounding box center [241, 203] width 63 height 17
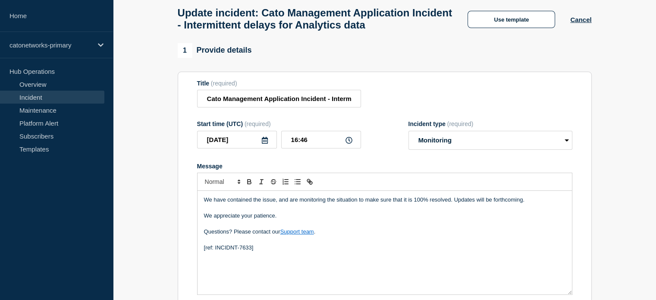
select select "identified"
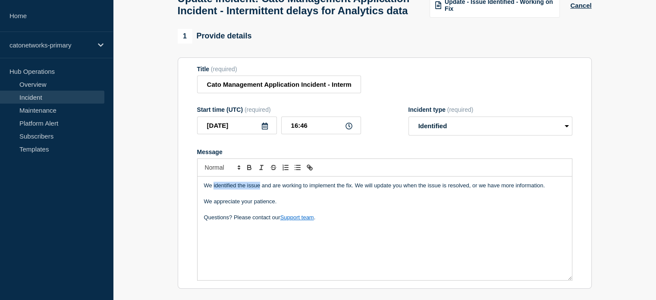
drag, startPoint x: 213, startPoint y: 204, endPoint x: 258, endPoint y: 201, distance: 45.4
click at [258, 189] on p "We identified the issue and are working to implement the fix. We will update yo…" at bounding box center [384, 186] width 361 height 8
click at [213, 189] on p "We identified the issue and are working to implement the fix. We will update yo…" at bounding box center [384, 186] width 361 height 8
click at [219, 189] on p "We identified the issue and are working to implement the fix. We will update yo…" at bounding box center [384, 186] width 361 height 8
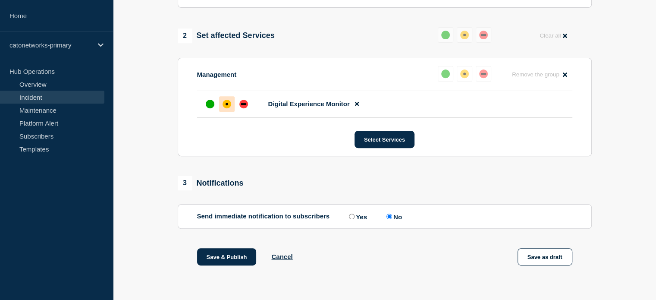
scroll to position [359, 0]
click at [352, 217] on input "Yes" at bounding box center [352, 216] width 6 height 6
radio input "true"
radio input "false"
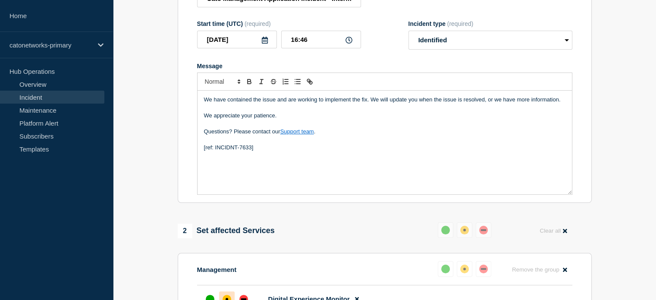
click at [276, 103] on p "We have contained the issue and are working to implement the fix. We will updat…" at bounding box center [384, 100] width 361 height 8
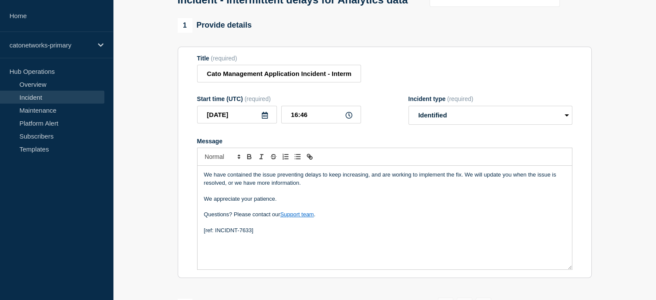
scroll to position [14, 0]
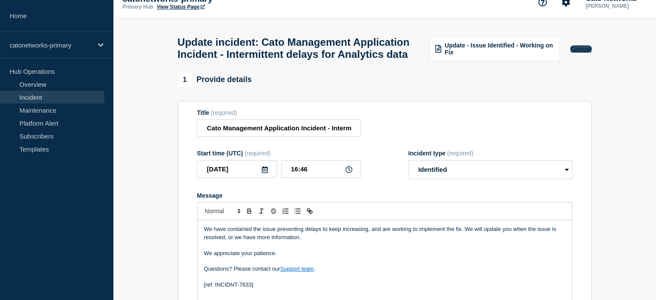
click at [576, 53] on button "Cancel" at bounding box center [580, 48] width 21 height 7
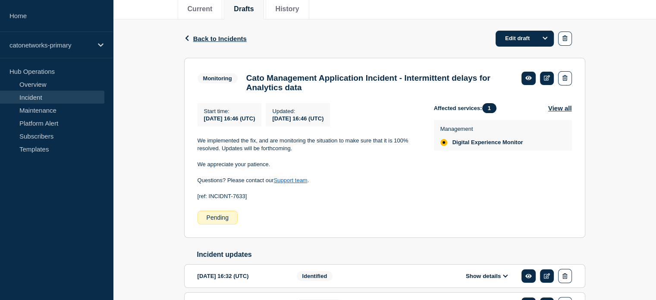
scroll to position [129, 0]
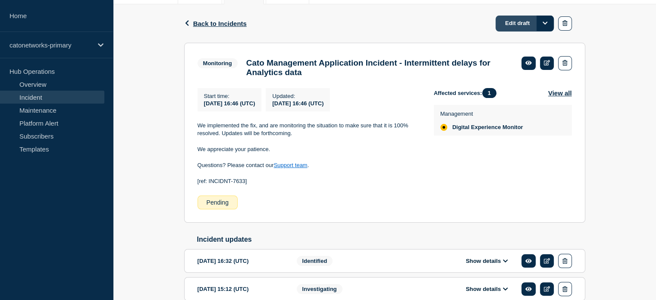
click at [528, 22] on link "Edit draft" at bounding box center [524, 24] width 58 height 16
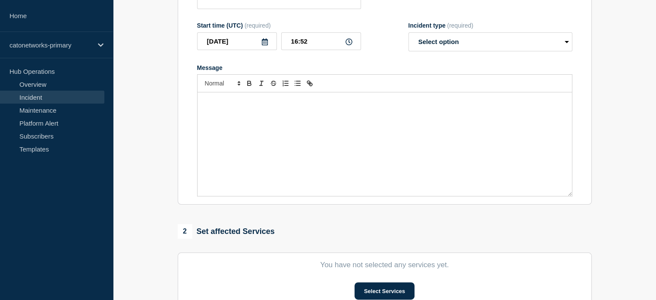
type input "Cato Management Application Incident - Intermittent delays for Analytics data"
type input "16:46"
select select "monitoring"
radio input "false"
radio input "true"
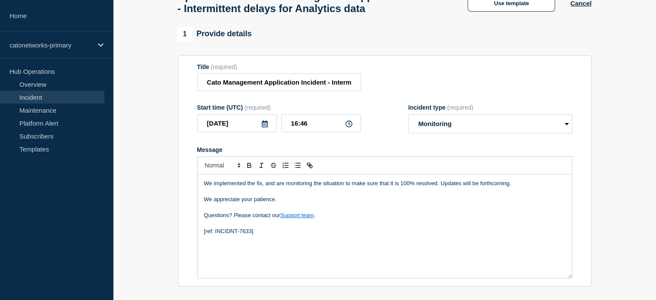
scroll to position [43, 0]
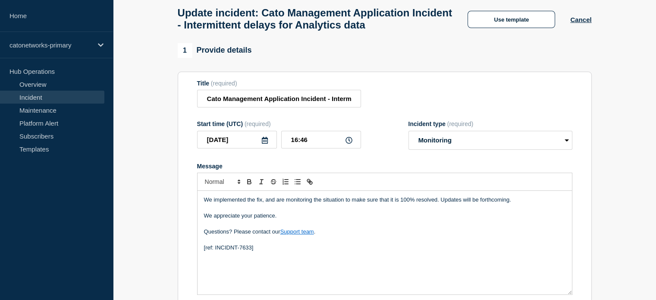
click at [486, 31] on div "Update incident: Cato Management Application Incident - Intermittent delays for…" at bounding box center [384, 16] width 433 height 54
click at [488, 23] on button "Use template" at bounding box center [511, 19] width 88 height 17
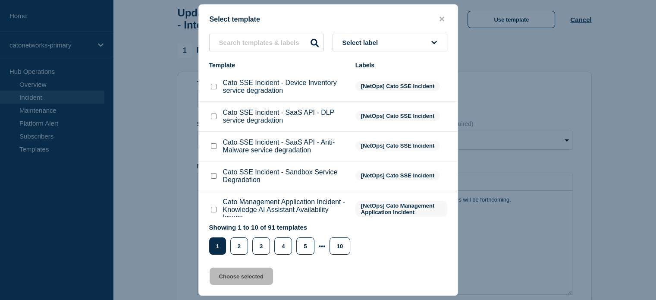
click at [364, 38] on button "Select label" at bounding box center [389, 43] width 115 height 18
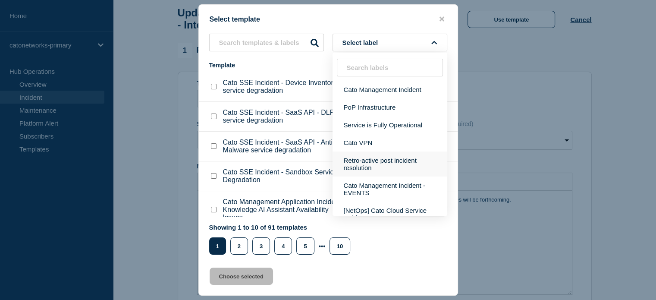
scroll to position [216, 0]
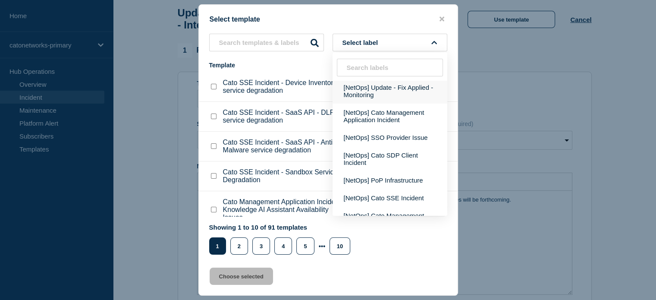
click at [379, 99] on button "[NetOps] Update - Fix Applied - Monitoring" at bounding box center [389, 90] width 115 height 25
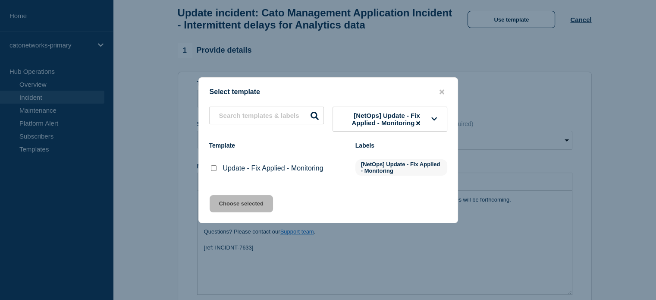
click at [219, 165] on div "Update - Fix Applied - Monitoring" at bounding box center [278, 168] width 138 height 9
click at [215, 169] on input "Update - Fix Applied - Monitoring checkbox" at bounding box center [214, 168] width 6 height 6
checkbox input "true"
click at [231, 201] on button "Choose selected" at bounding box center [241, 203] width 63 height 17
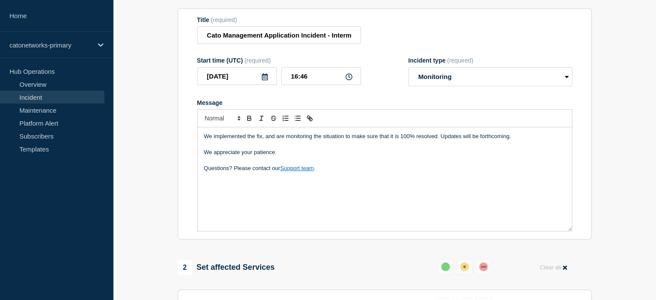
scroll to position [144, 0]
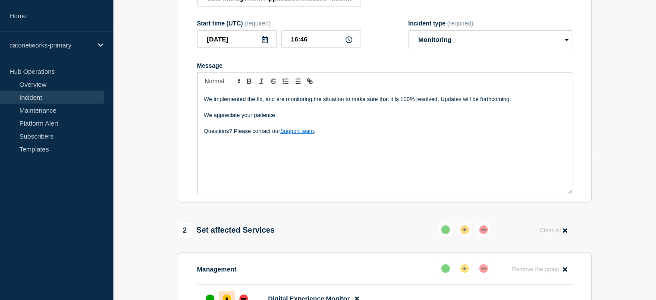
click at [321, 163] on div "We implemented the fix, and are monitoring the situation to make sure that it i…" at bounding box center [385, 141] width 374 height 103
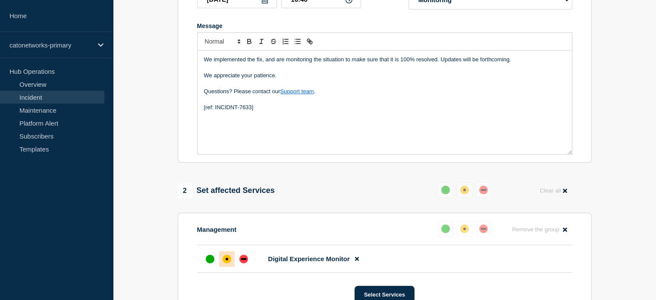
scroll to position [230, 0]
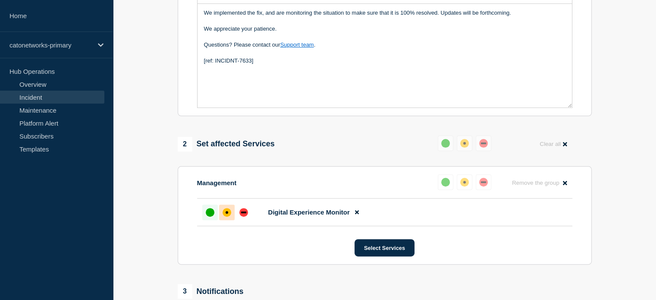
click at [210, 216] on div "up" at bounding box center [210, 212] width 9 height 9
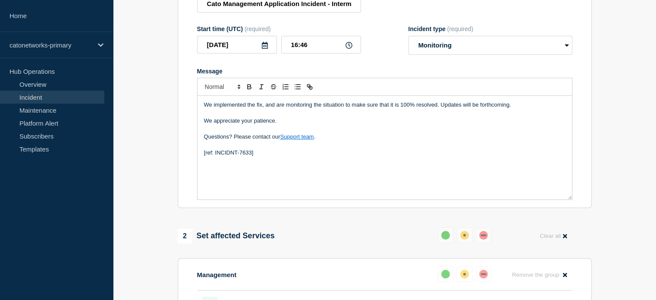
scroll to position [14, 0]
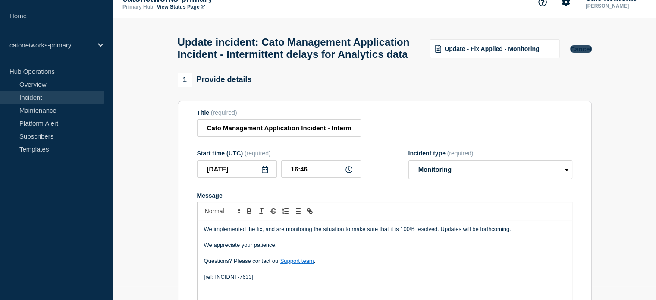
click at [581, 53] on button "Cancel" at bounding box center [580, 48] width 21 height 7
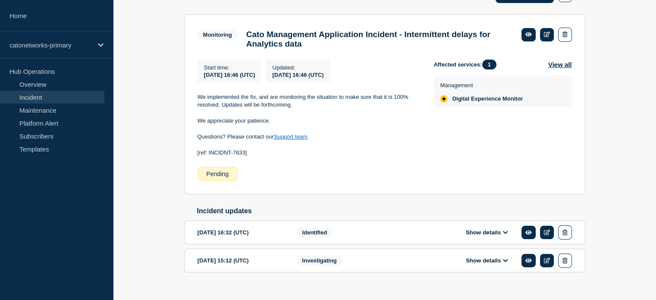
scroll to position [172, 0]
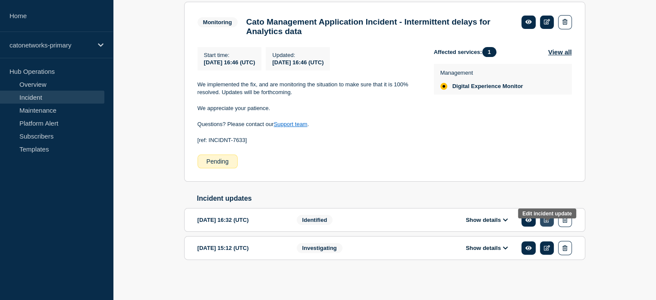
click at [549, 223] on icon at bounding box center [547, 220] width 6 height 6
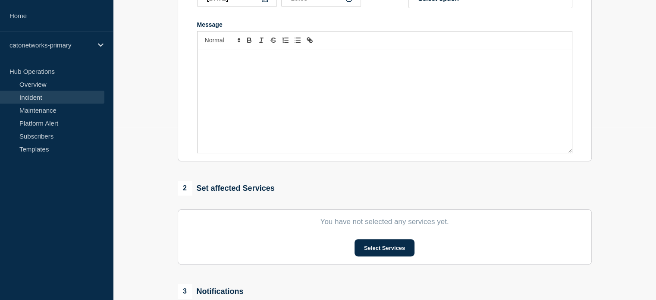
type input "Cato Management Application Incident - Intermittent delays for Analytics data"
type input "16:32"
select select "identified"
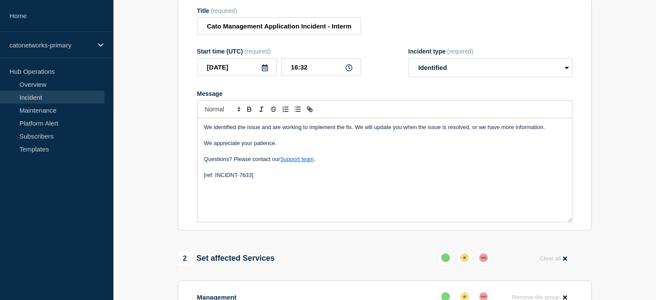
scroll to position [129, 0]
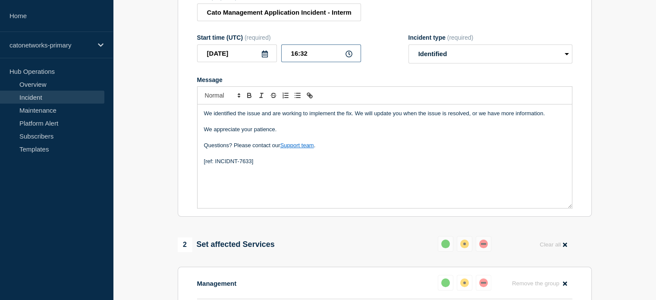
drag, startPoint x: 301, startPoint y: 59, endPoint x: 308, endPoint y: 60, distance: 7.3
click at [308, 60] on input "16:32" at bounding box center [321, 53] width 80 height 18
type input "16:15"
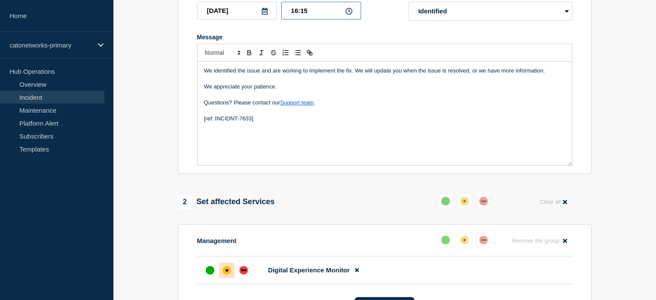
scroll to position [0, 0]
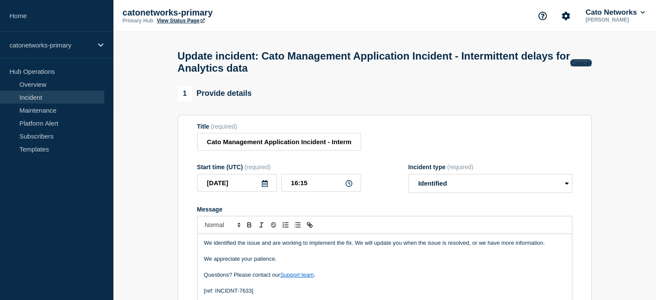
click at [580, 61] on button "Cancel" at bounding box center [580, 62] width 21 height 7
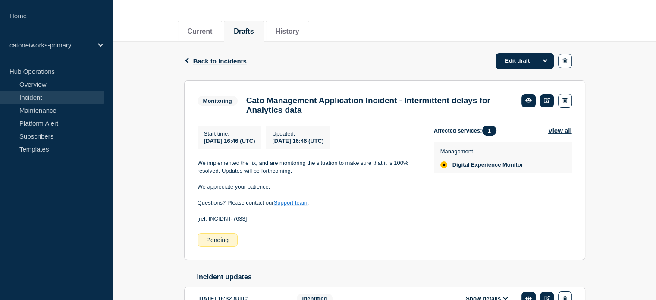
scroll to position [177, 0]
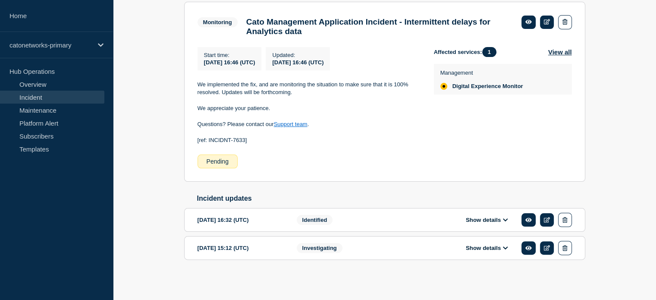
click at [301, 260] on div "Incident updates 2025-09-22 16:32 (UTC) Show details Identified 2025-09-22 15:1…" at bounding box center [384, 233] width 401 height 79
click at [548, 221] on icon at bounding box center [547, 220] width 6 height 6
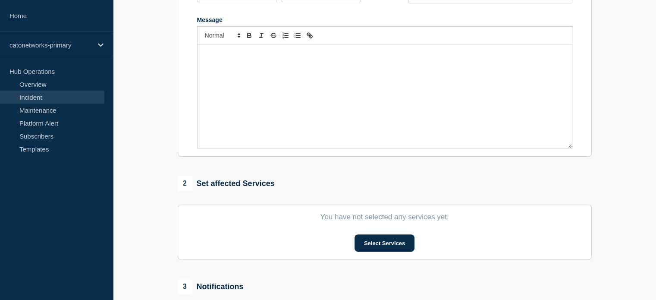
type input "Cato Management Application Incident - Intermittent delays for Analytics data"
type input "16:32"
select select "identified"
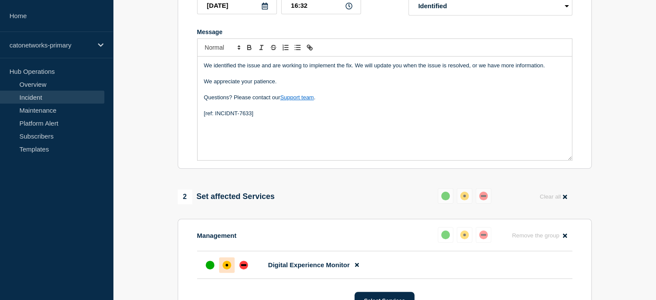
scroll to position [48, 0]
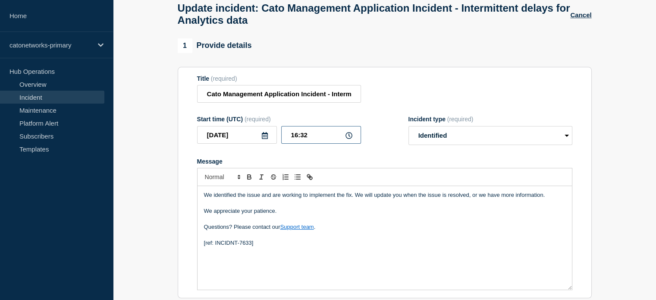
drag, startPoint x: 308, startPoint y: 138, endPoint x: 301, endPoint y: 139, distance: 7.0
click at [301, 139] on input "16:32" at bounding box center [321, 135] width 80 height 18
type input "16:15"
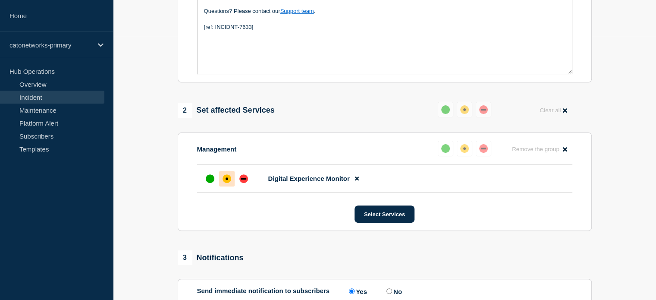
scroll to position [345, 0]
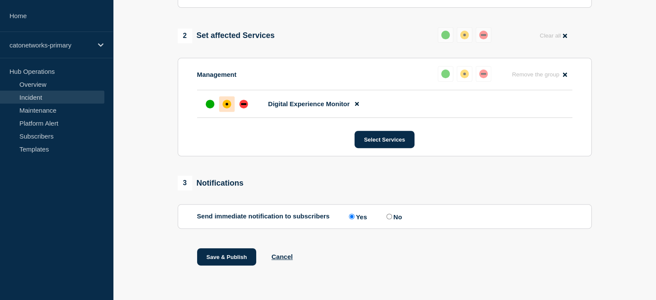
click at [392, 217] on input "No" at bounding box center [389, 216] width 6 height 6
radio input "true"
radio input "false"
click at [234, 254] on button "Save & Publish" at bounding box center [227, 256] width 60 height 17
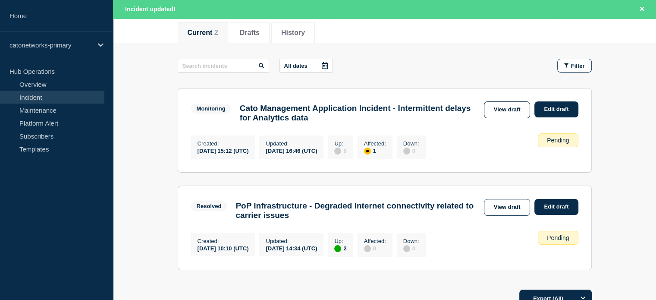
scroll to position [129, 0]
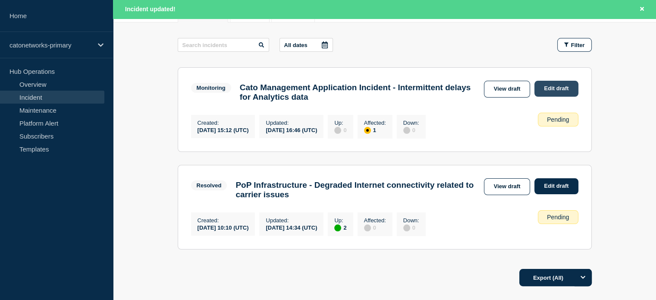
click at [542, 87] on link "Edit draft" at bounding box center [556, 89] width 44 height 16
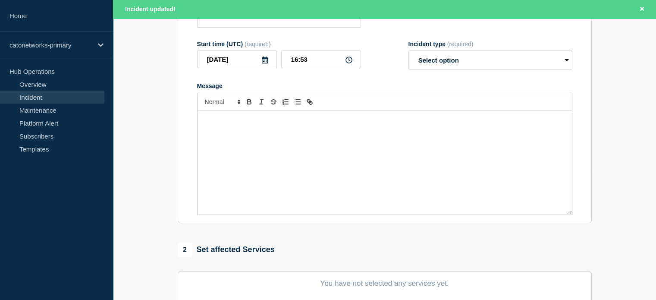
type input "Cato Management Application Incident - Intermittent delays for Analytics data"
type input "16:46"
select select "monitoring"
radio input "false"
radio input "true"
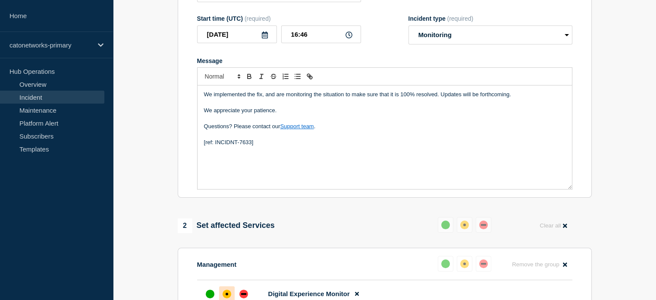
scroll to position [111, 0]
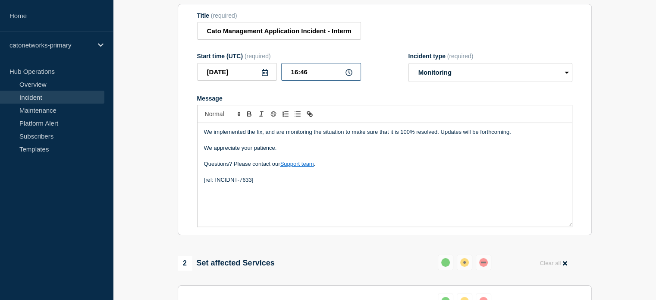
drag, startPoint x: 309, startPoint y: 77, endPoint x: 304, endPoint y: 77, distance: 5.2
click at [304, 77] on input "16:46" at bounding box center [321, 72] width 80 height 18
type input "16:25"
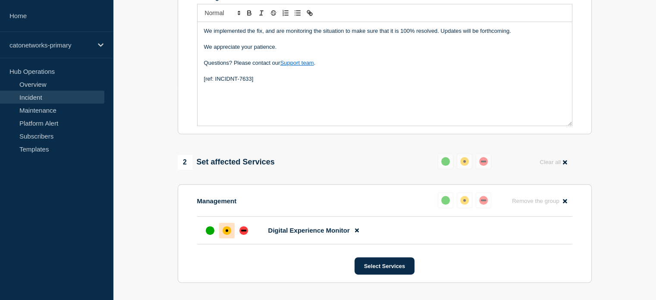
scroll to position [259, 0]
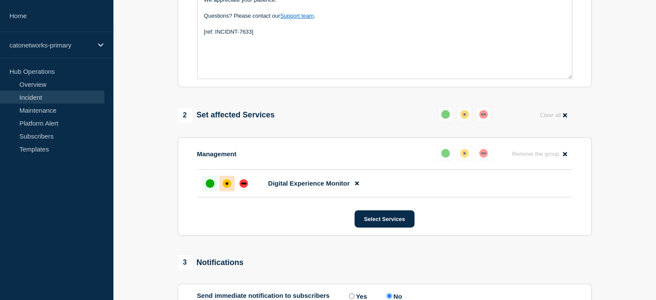
click at [214, 190] on div at bounding box center [210, 184] width 16 height 16
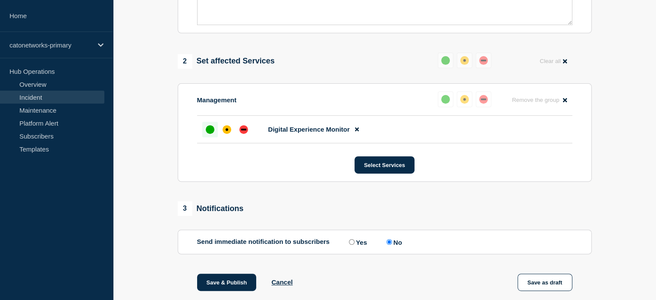
scroll to position [345, 0]
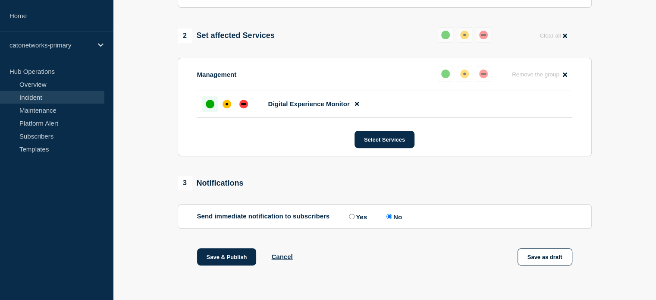
click at [351, 217] on input "Yes" at bounding box center [352, 216] width 6 height 6
radio input "true"
radio input "false"
click at [229, 257] on button "Save & Publish" at bounding box center [227, 256] width 60 height 17
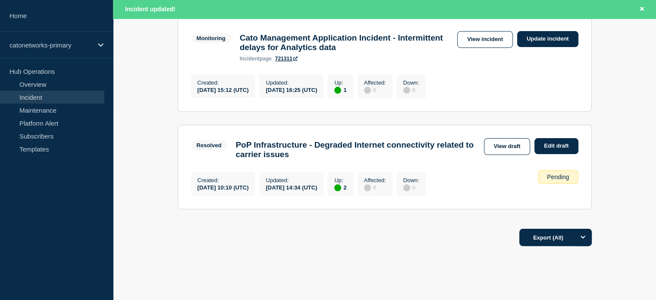
scroll to position [126, 0]
